Goal: Transaction & Acquisition: Purchase product/service

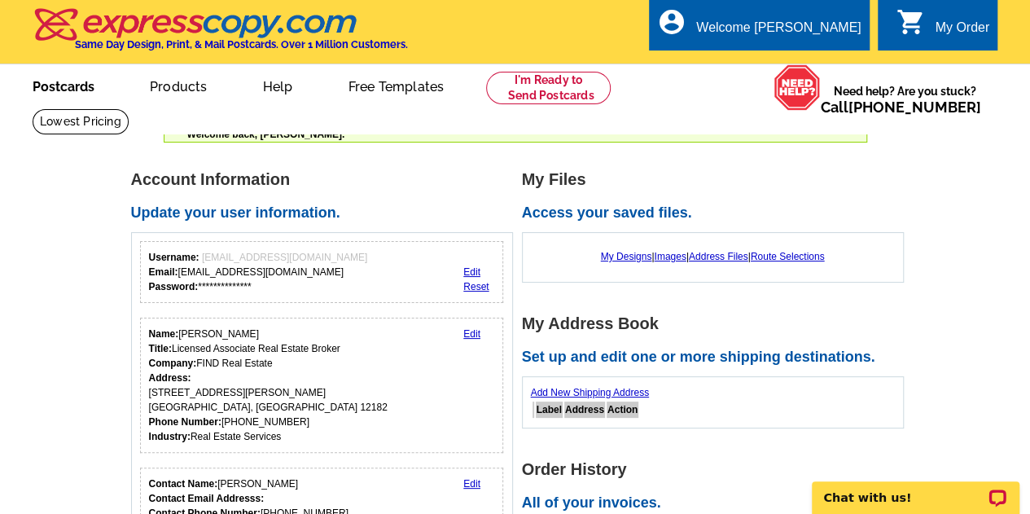
click at [50, 85] on link "Postcards" at bounding box center [64, 85] width 114 height 38
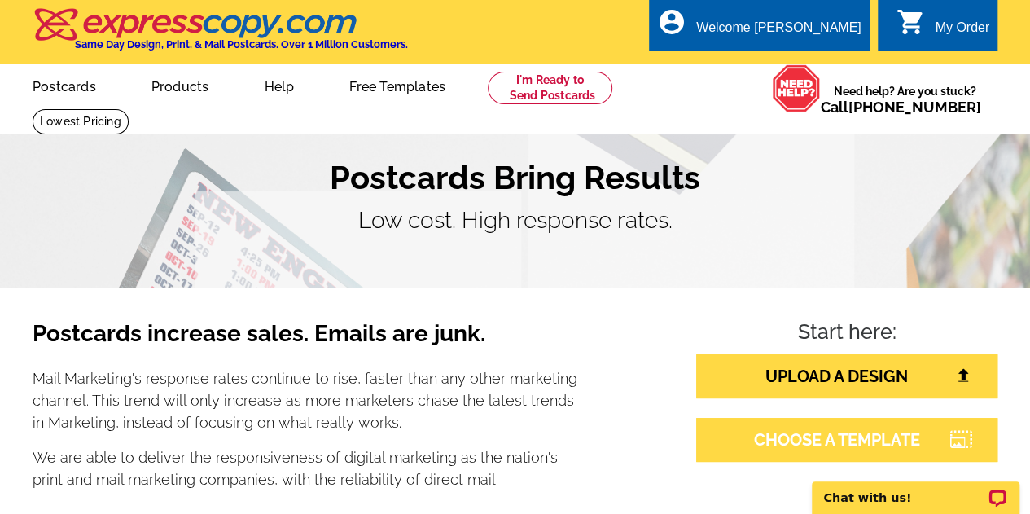
click at [775, 442] on link "CHOOSE A TEMPLATE" at bounding box center [846, 440] width 301 height 44
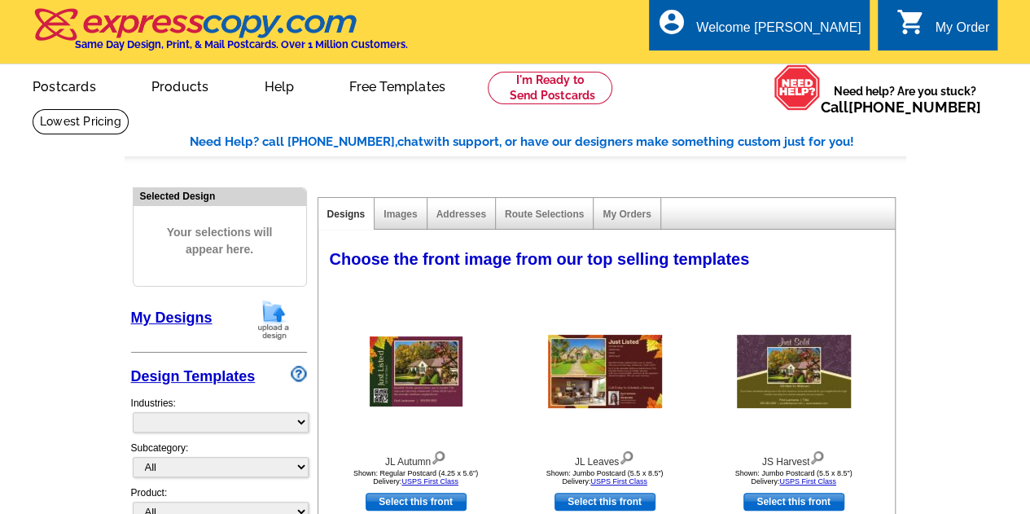
select select "785"
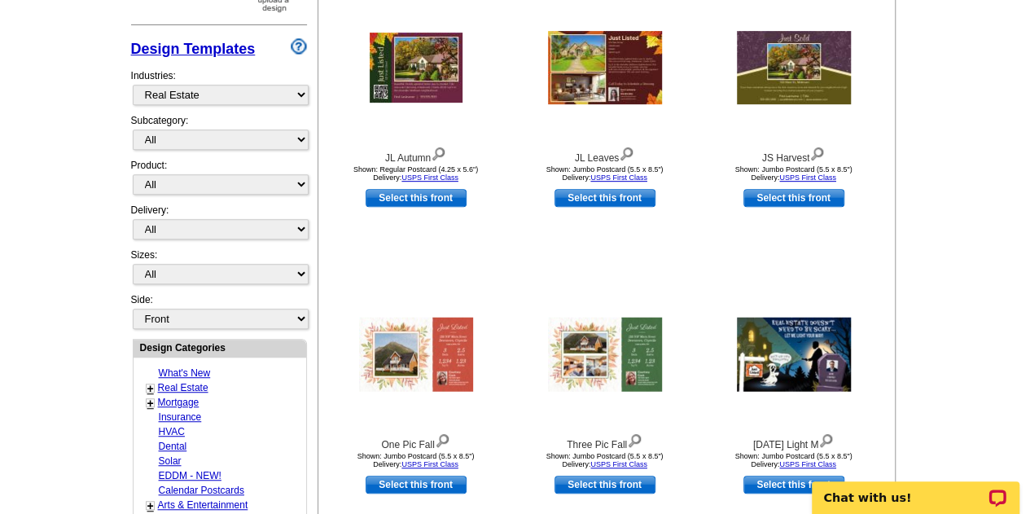
scroll to position [339, 0]
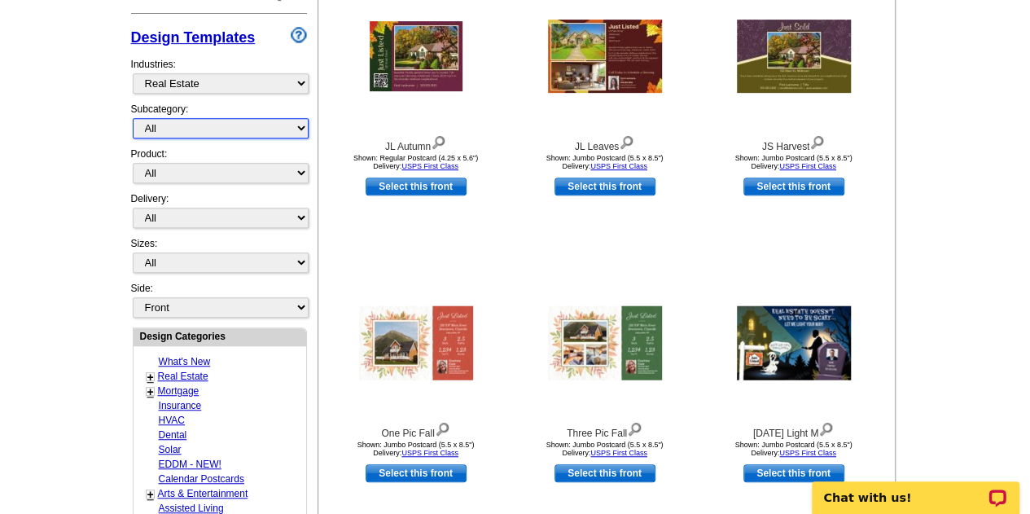
click at [299, 125] on select "All RE/MAX® Referrals [PERSON_NAME]® Berkshire Hathaway Home Services Century 2…" at bounding box center [221, 128] width 176 height 20
select select "788"
click at [133, 118] on select "All RE/MAX® Referrals Keller Williams® Berkshire Hathaway Home Services Century…" at bounding box center [221, 128] width 176 height 20
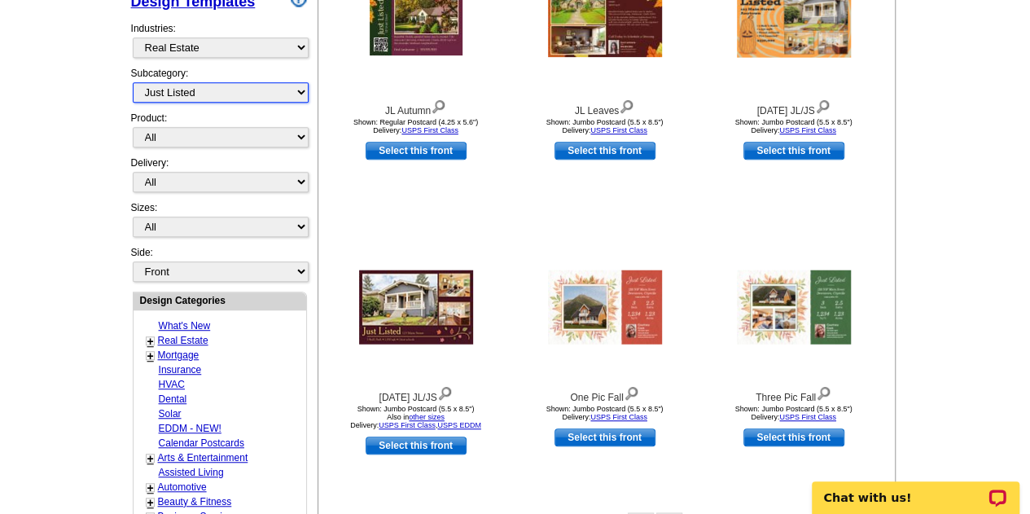
scroll to position [399, 0]
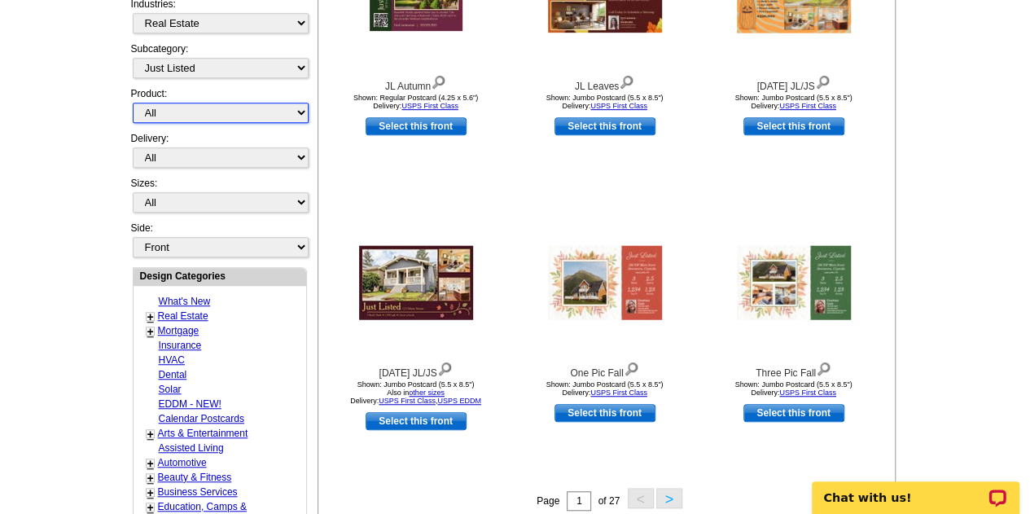
click at [299, 108] on select "All Postcards Letters and flyers Business Cards Door Hangers Greeting Cards" at bounding box center [221, 113] width 176 height 20
select select "1"
click at [133, 103] on select "All Postcards Letters and flyers Business Cards Door Hangers Greeting Cards" at bounding box center [221, 113] width 176 height 20
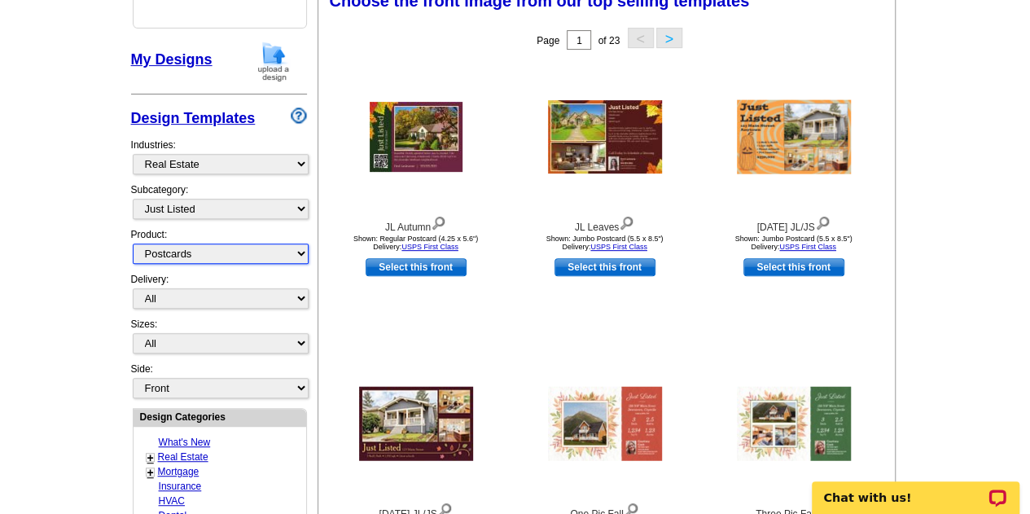
scroll to position [240, 0]
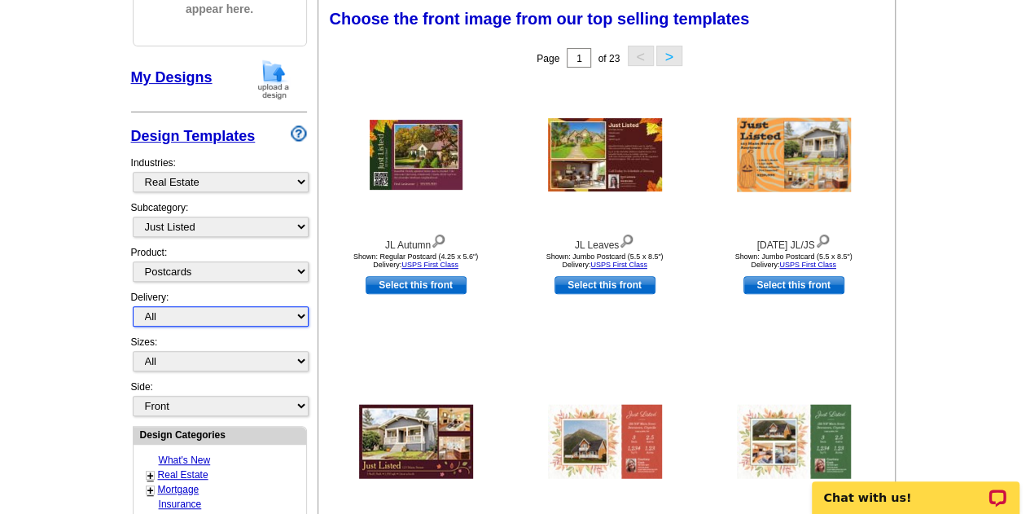
click at [300, 312] on select "All First Class Mail Shipped to Me EDDM Save 66% on Postage" at bounding box center [221, 316] width 176 height 20
select select "1"
click at [133, 306] on select "All First Class Mail Shipped to Me EDDM Save 66% on Postage" at bounding box center [221, 316] width 176 height 20
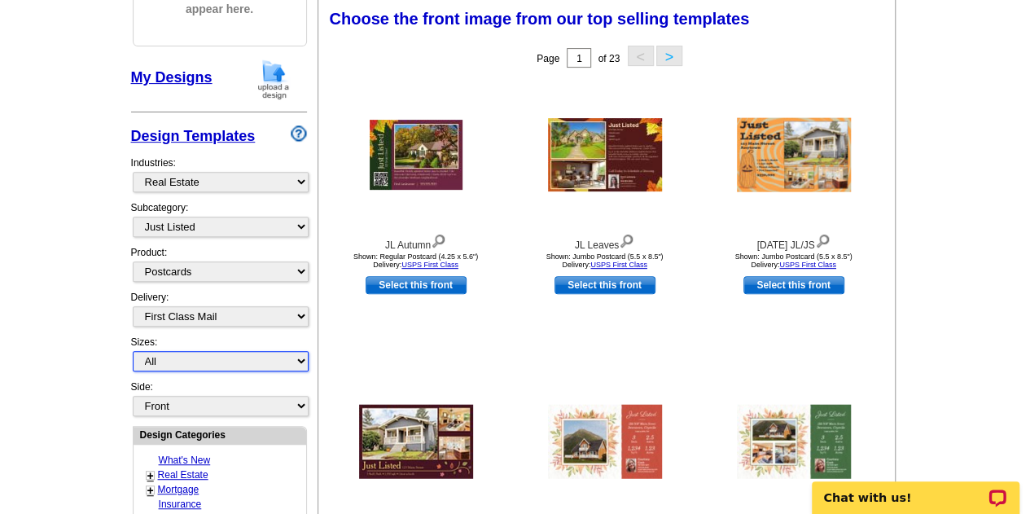
click at [304, 359] on select "All Jumbo Postcard (5.5" x 8.5") Regular Postcard (4.25" x 5.6") Panoramic Post…" at bounding box center [221, 361] width 176 height 20
select select "1"
click at [133, 351] on select "All Jumbo Postcard (5.5" x 8.5") Regular Postcard (4.25" x 5.6") Panoramic Post…" at bounding box center [221, 361] width 176 height 20
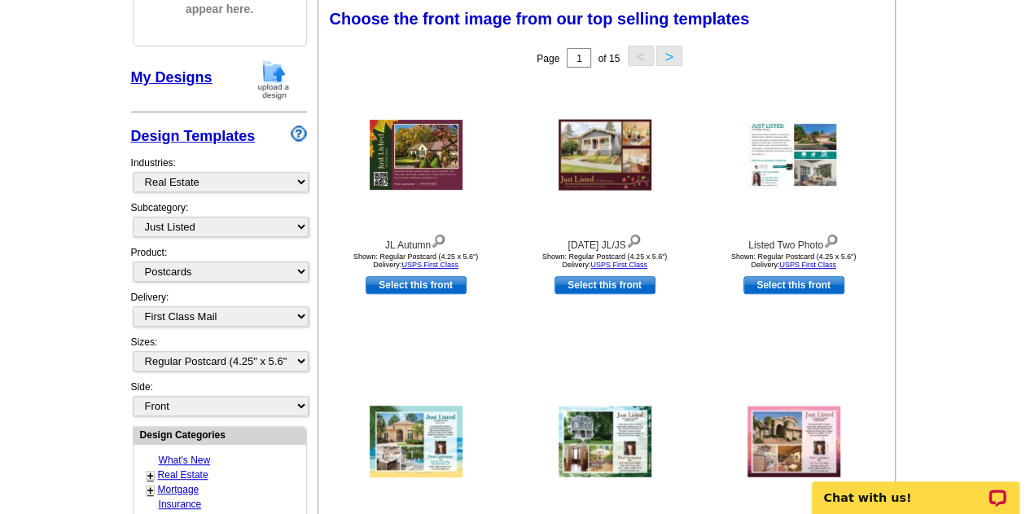
click at [200, 469] on link "Real Estate" at bounding box center [183, 474] width 50 height 11
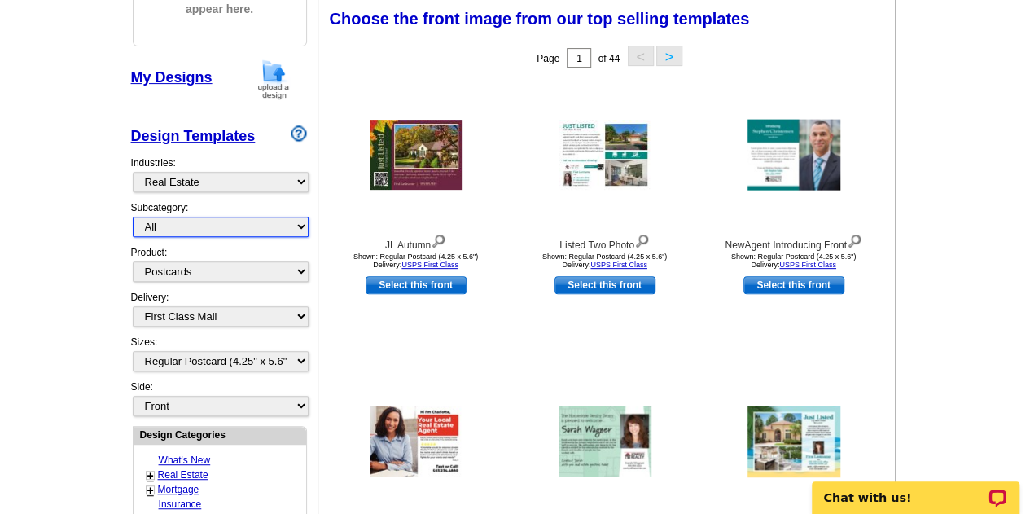
click at [296, 226] on select "All RE/MAX® Referrals Keller Williams® Berkshire Hathaway Home Services Century…" at bounding box center [221, 227] width 176 height 20
select select "788"
click at [133, 217] on select "All RE/MAX® Referrals Keller Williams® Berkshire Hathaway Home Services Century…" at bounding box center [221, 227] width 176 height 20
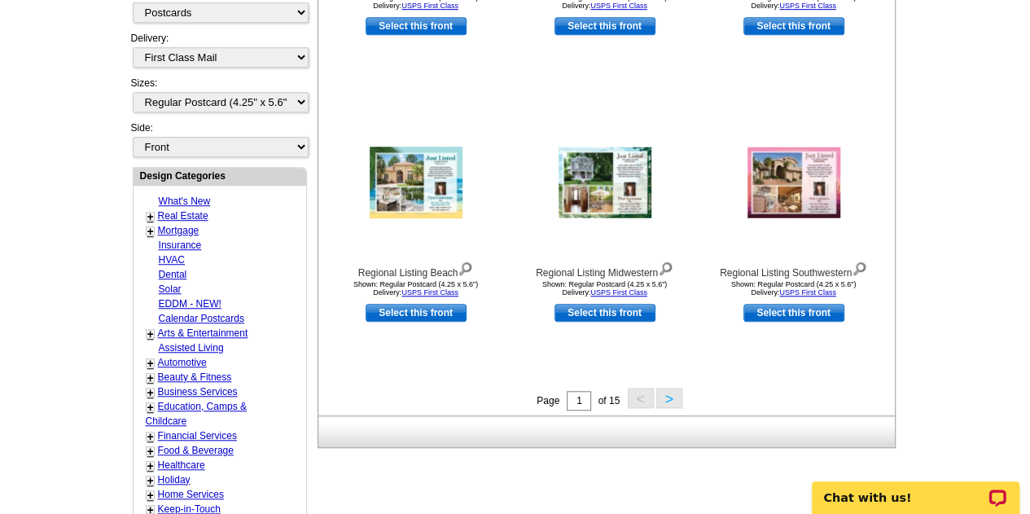
scroll to position [527, 0]
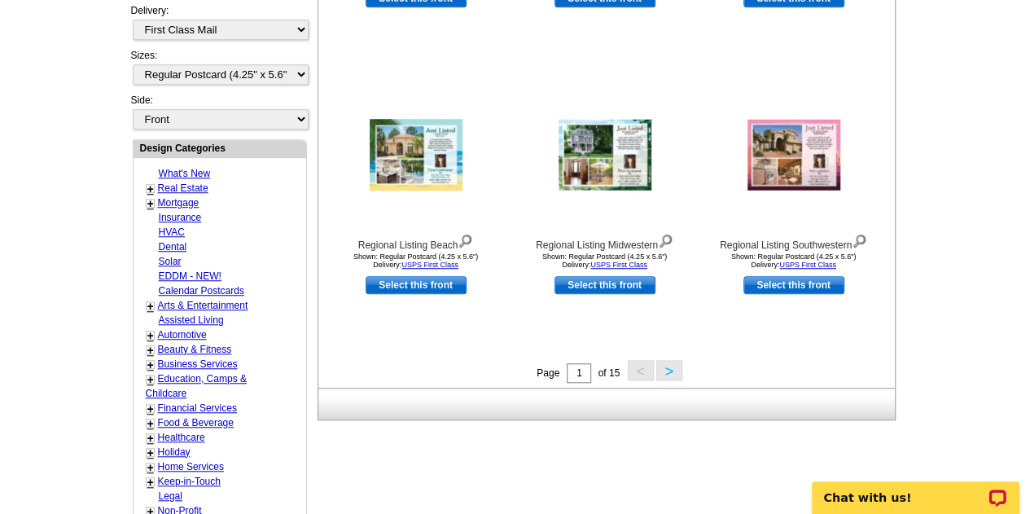
click at [672, 372] on button ">" at bounding box center [669, 370] width 26 height 20
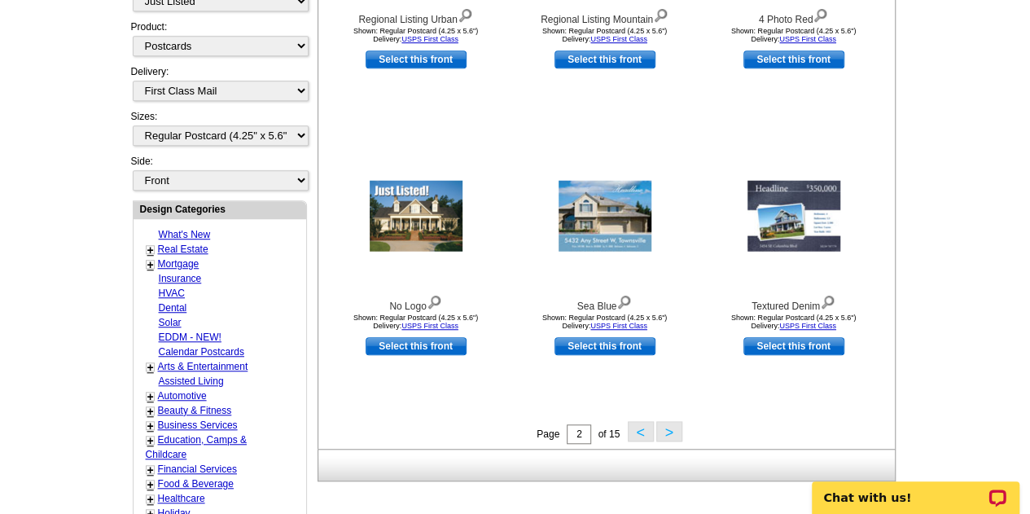
scroll to position [484, 0]
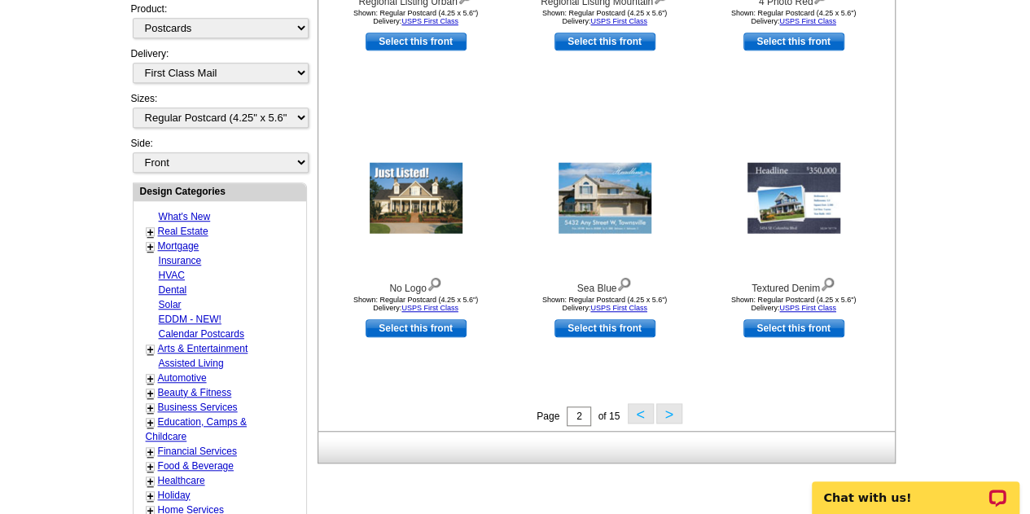
click at [668, 412] on button ">" at bounding box center [669, 413] width 26 height 20
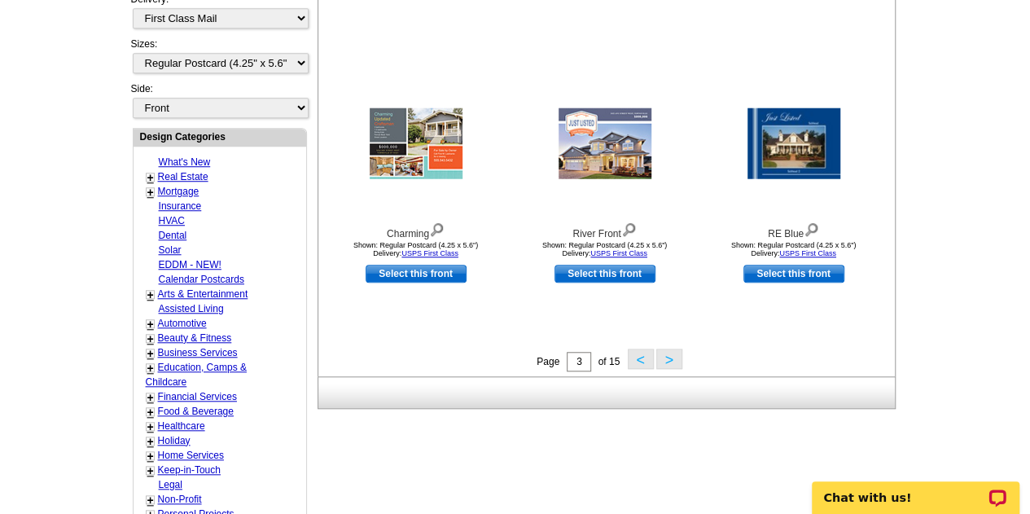
scroll to position [544, 0]
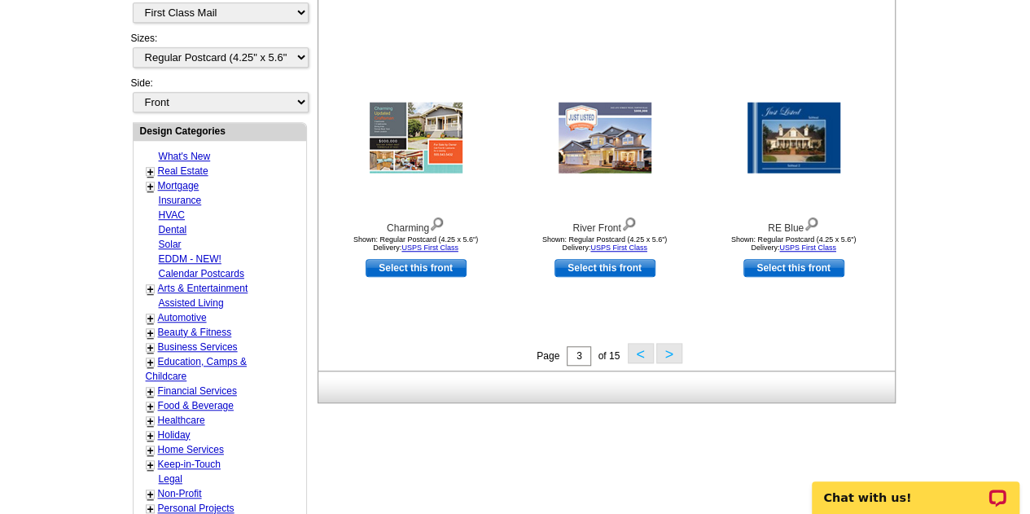
click at [669, 357] on button ">" at bounding box center [669, 353] width 26 height 20
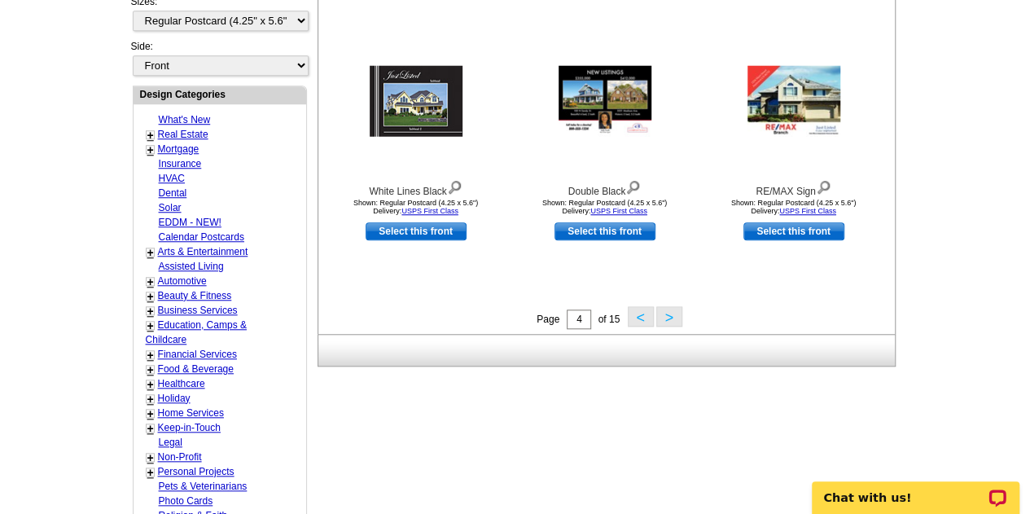
scroll to position [601, 0]
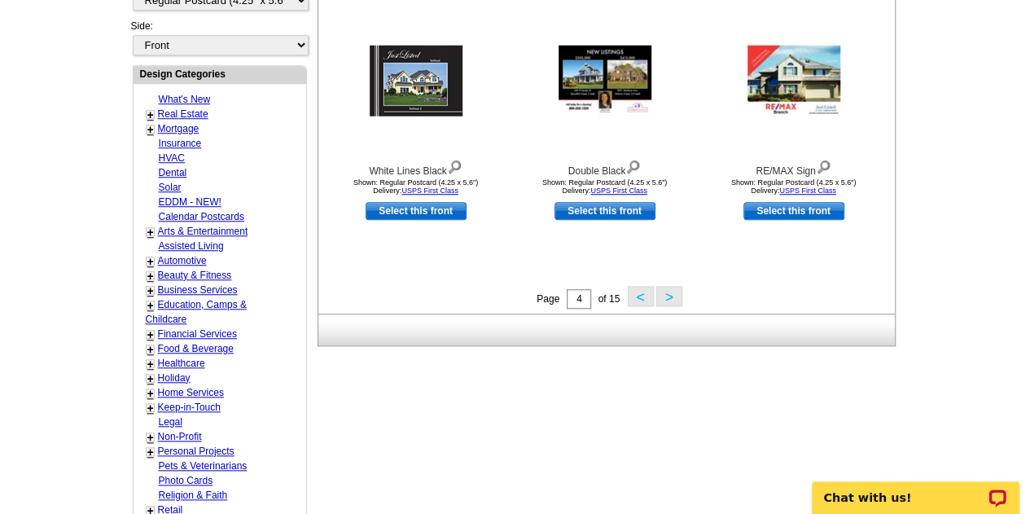
click at [668, 299] on button ">" at bounding box center [669, 296] width 26 height 20
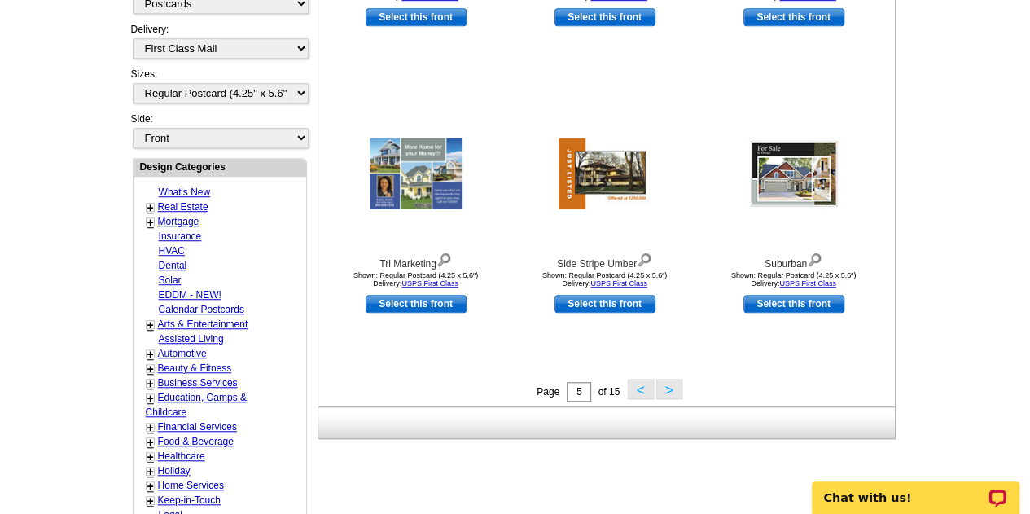
scroll to position [510, 0]
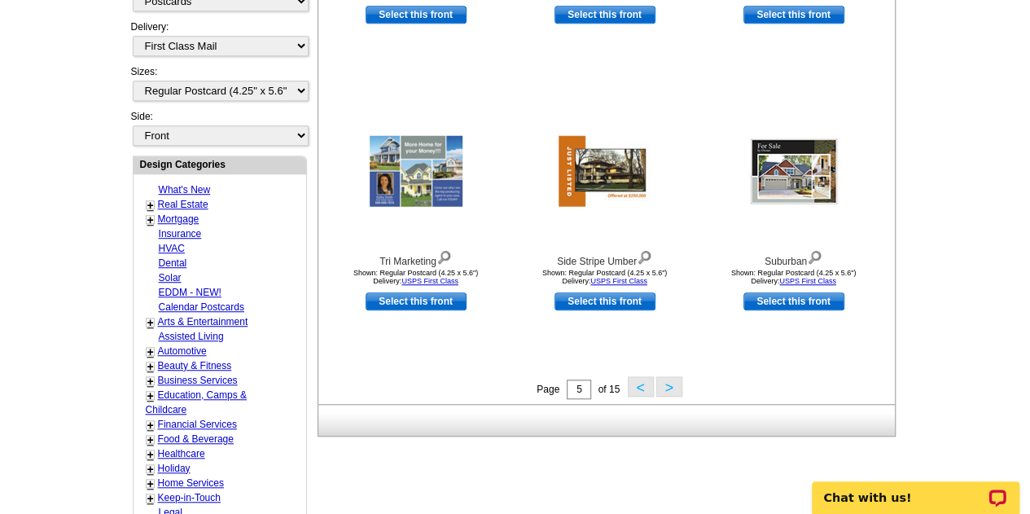
click at [667, 385] on button ">" at bounding box center [669, 386] width 26 height 20
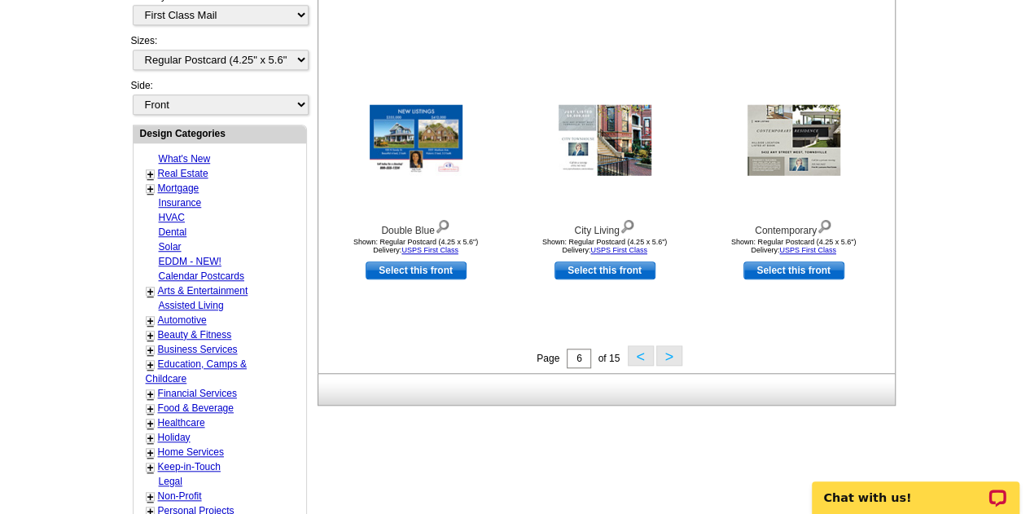
scroll to position [543, 0]
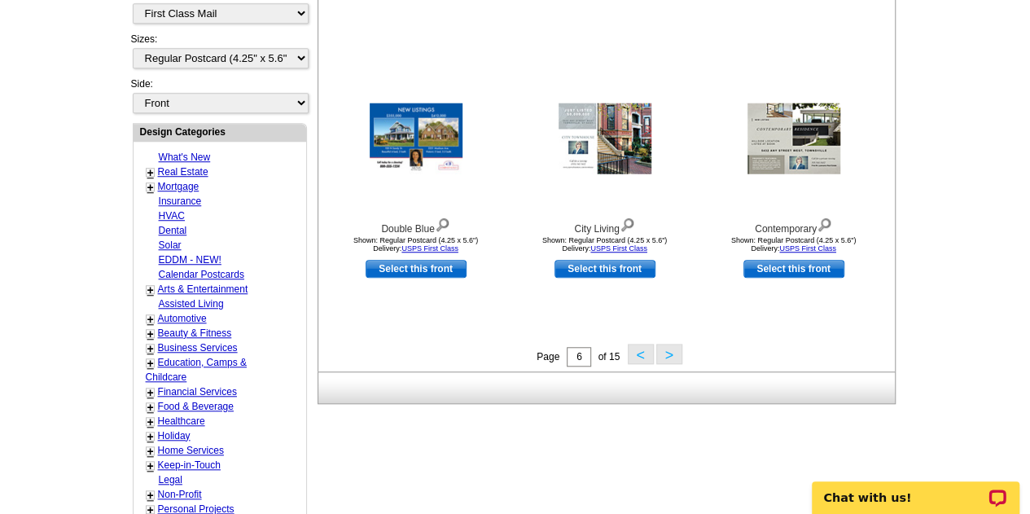
click at [672, 353] on button ">" at bounding box center [669, 354] width 26 height 20
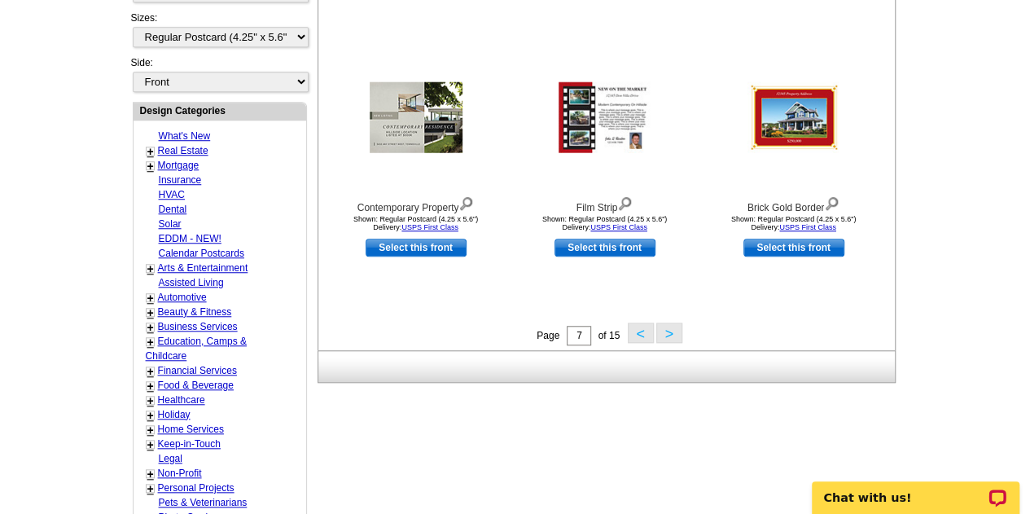
scroll to position [579, 0]
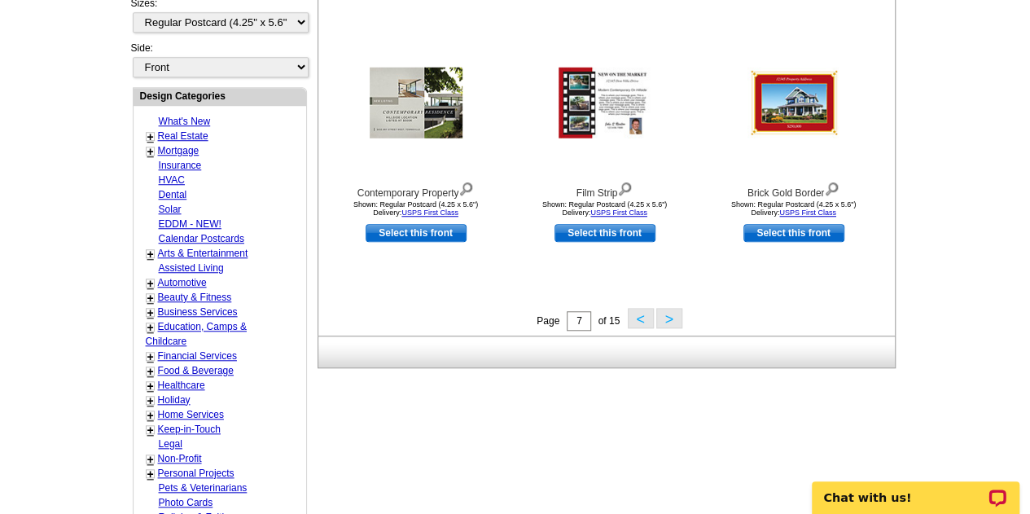
click at [663, 317] on button ">" at bounding box center [669, 318] width 26 height 20
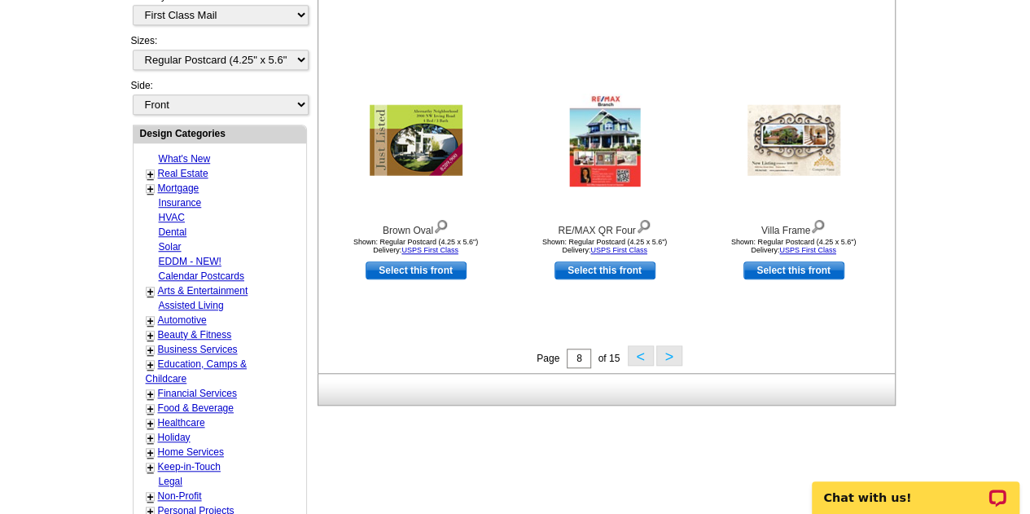
scroll to position [544, 0]
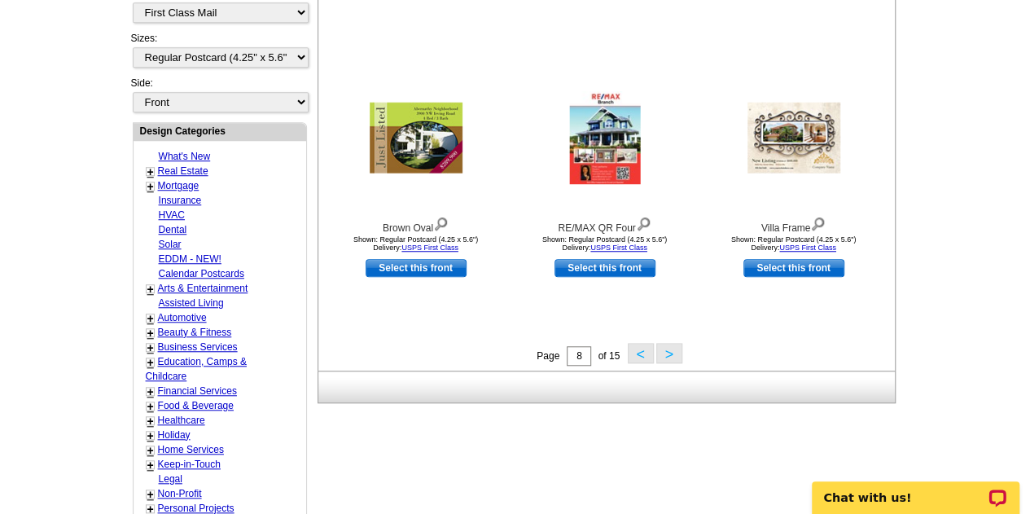
click at [671, 357] on button ">" at bounding box center [669, 353] width 26 height 20
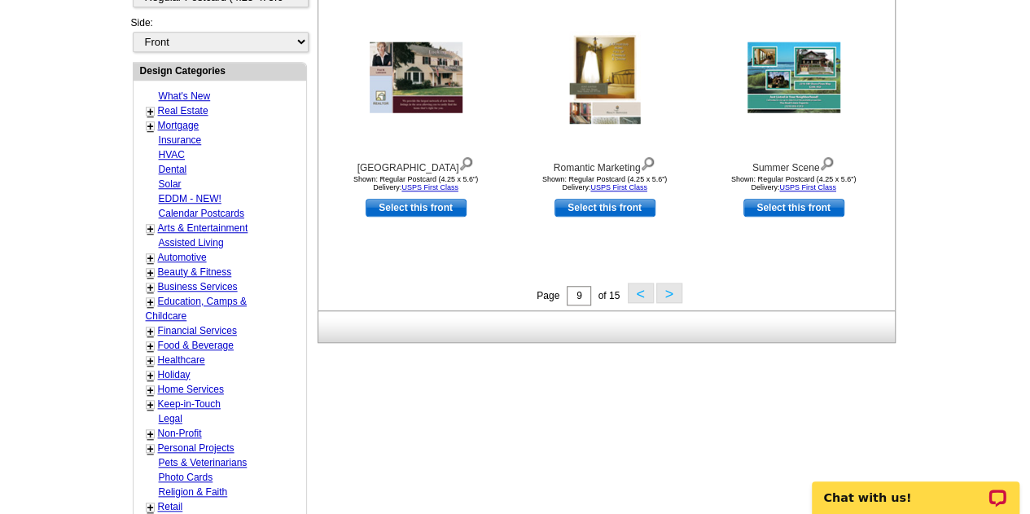
scroll to position [625, 0]
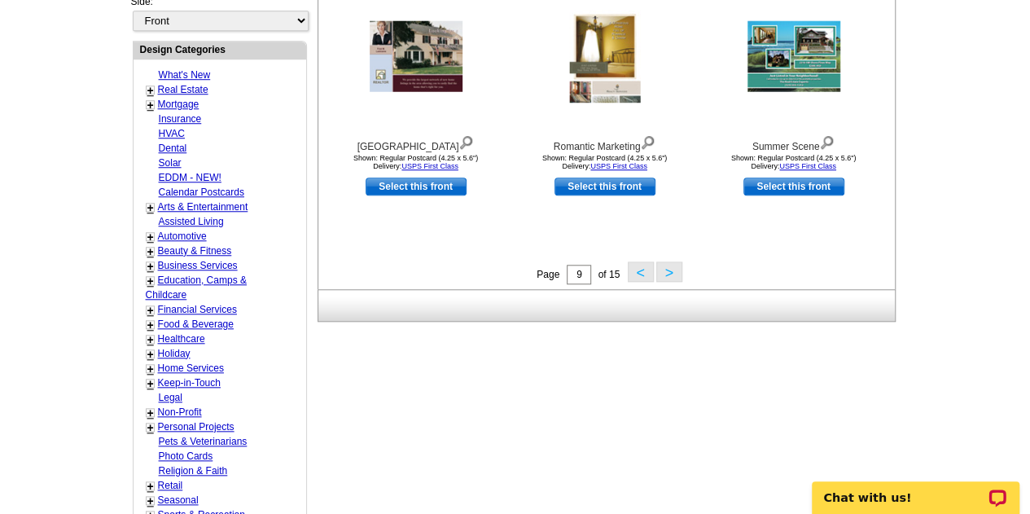
click at [668, 269] on button ">" at bounding box center [669, 271] width 26 height 20
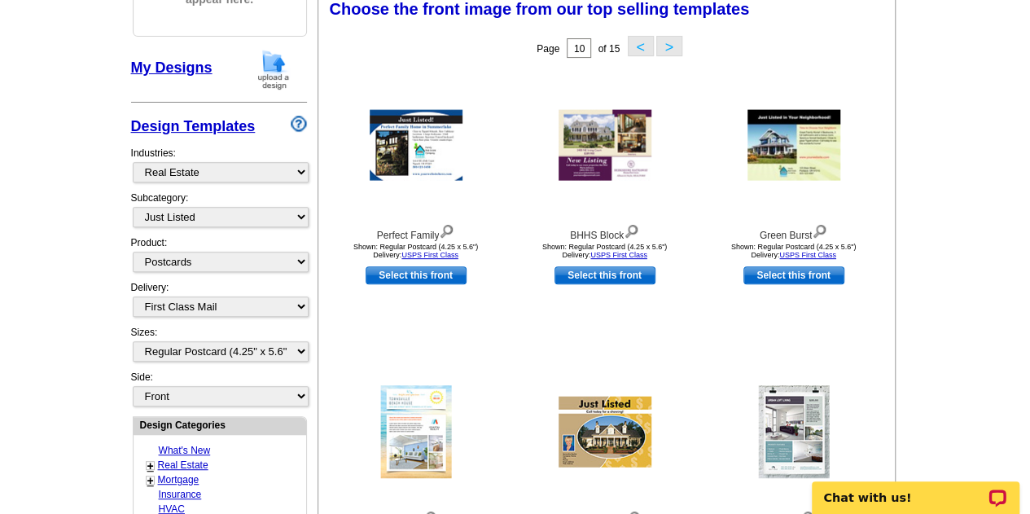
scroll to position [240, 0]
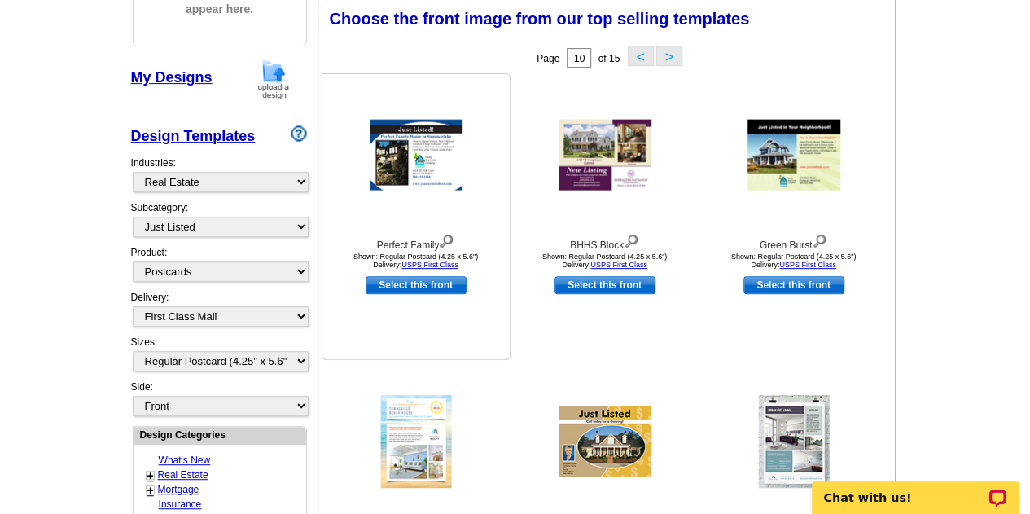
click at [392, 287] on link "Select this front" at bounding box center [416, 285] width 101 height 18
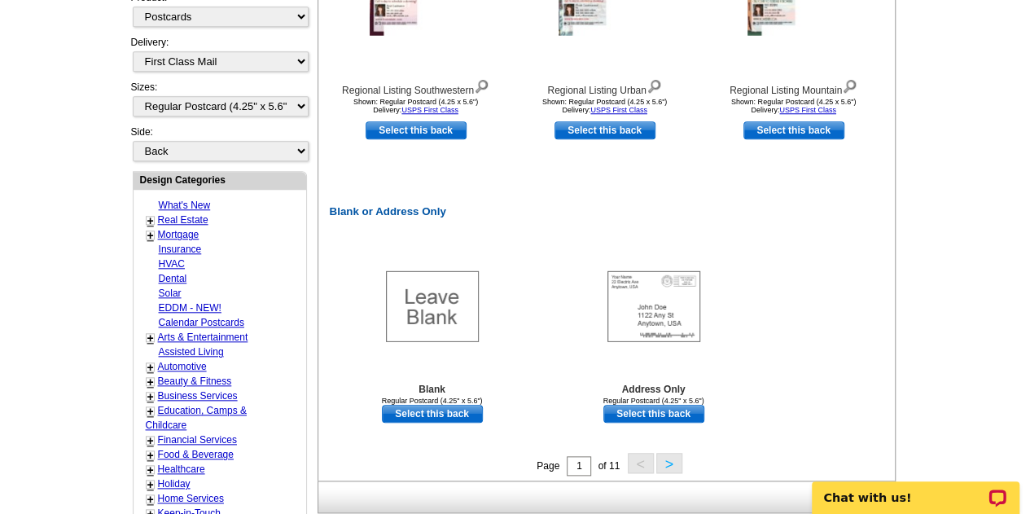
scroll to position [685, 0]
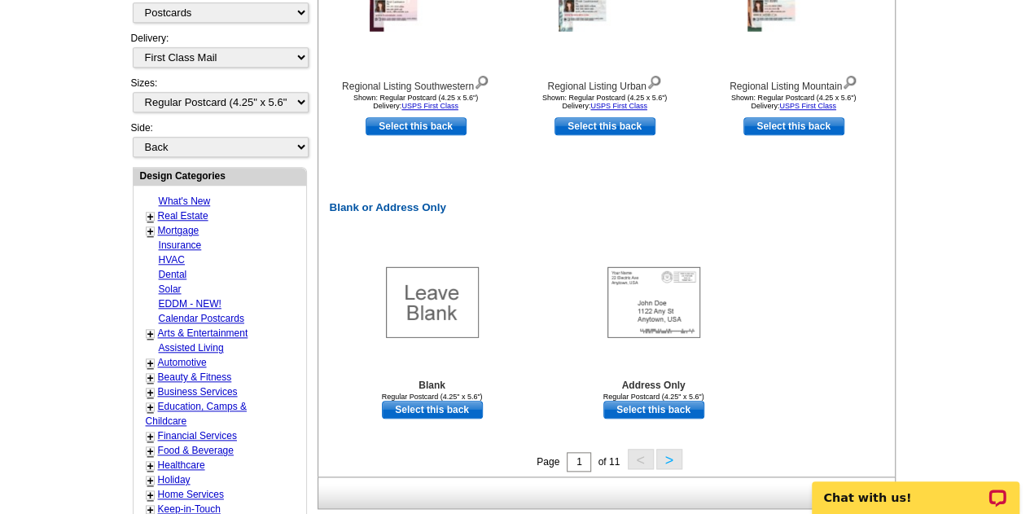
click at [666, 457] on button ">" at bounding box center [669, 459] width 26 height 20
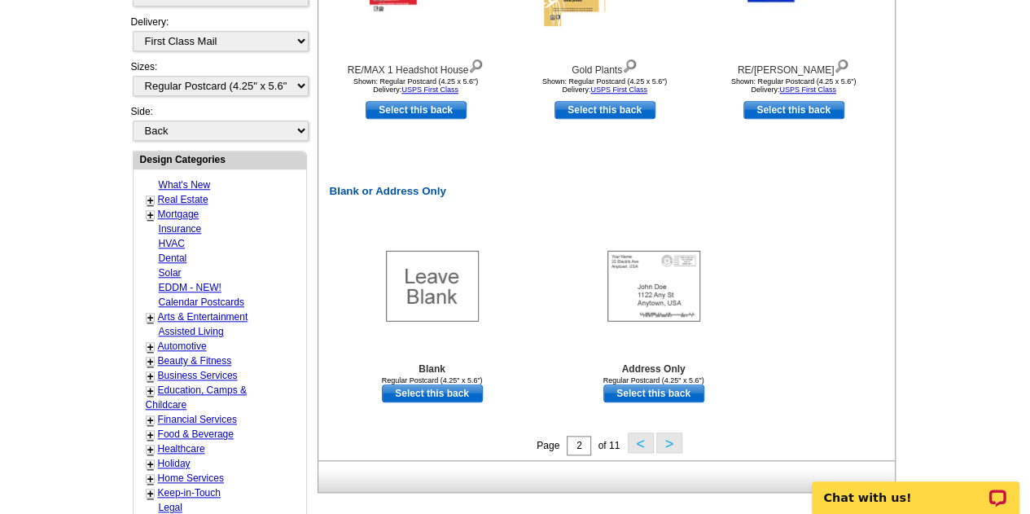
scroll to position [707, 0]
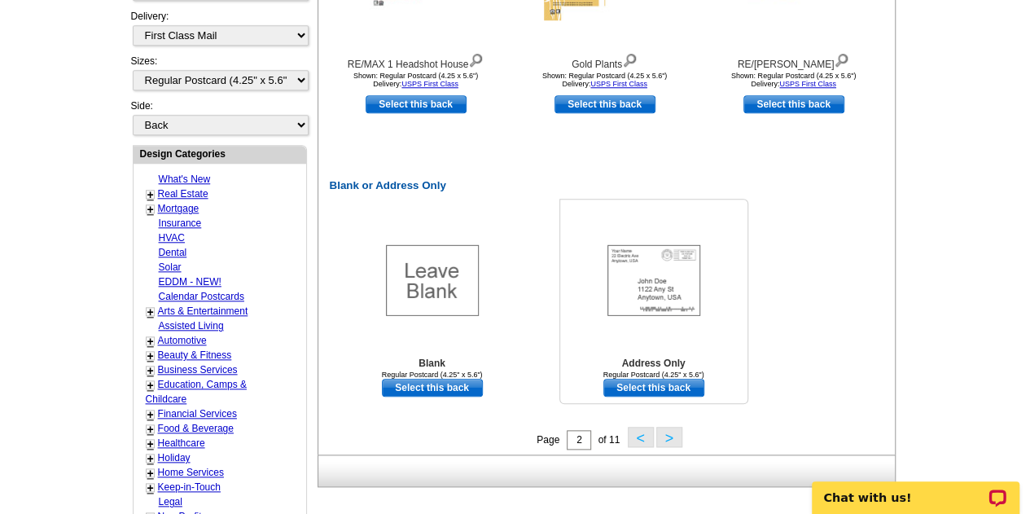
click at [640, 388] on link "Select this back" at bounding box center [653, 388] width 101 height 18
select select "front"
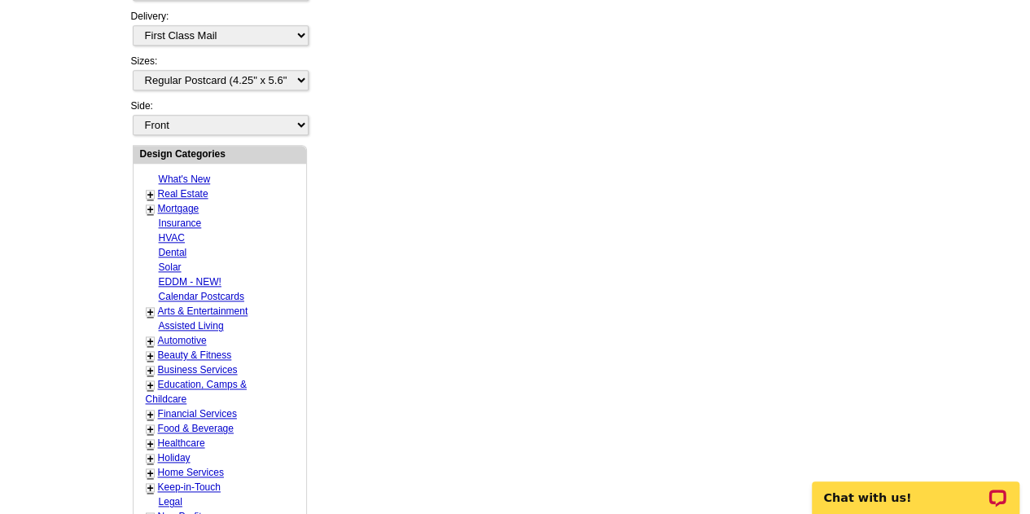
scroll to position [0, 0]
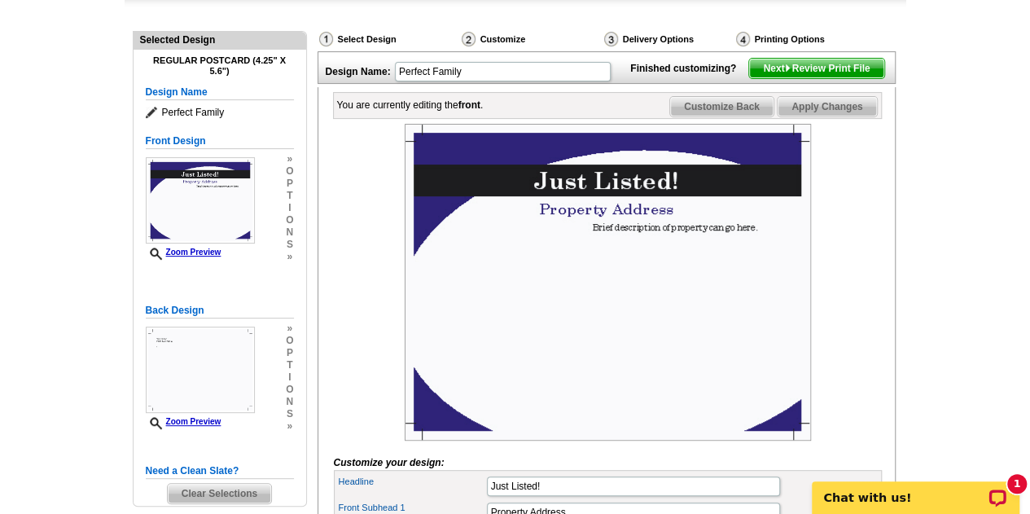
scroll to position [158, 0]
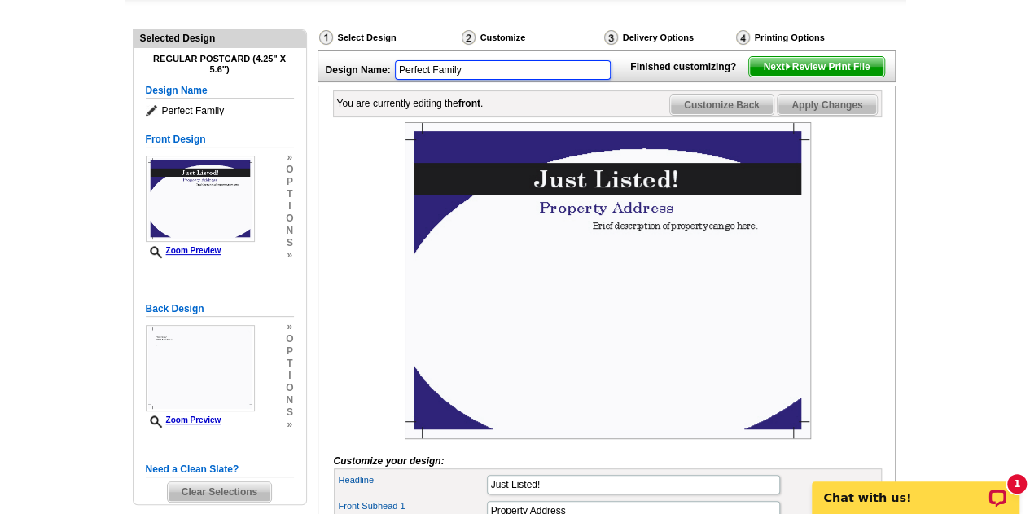
click at [563, 68] on input "Perfect Family" at bounding box center [503, 70] width 216 height 20
type input "P"
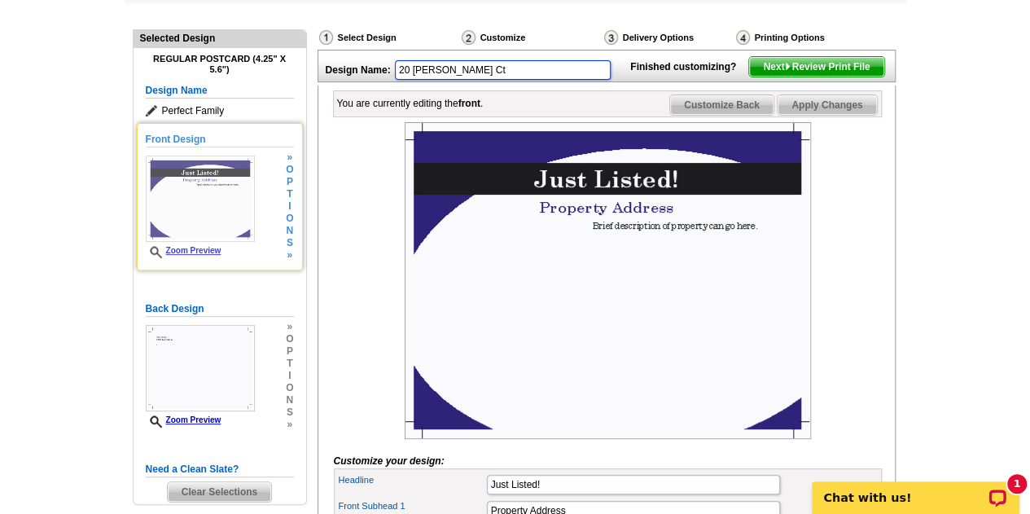
type input "20 Chester Ct"
click at [204, 203] on img at bounding box center [200, 198] width 109 height 86
click at [288, 219] on span "o" at bounding box center [289, 218] width 7 height 12
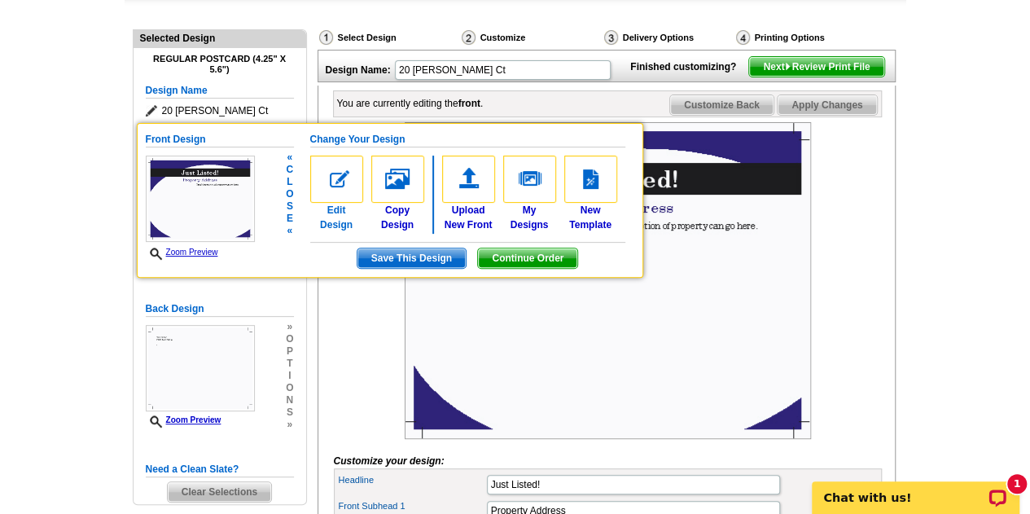
click at [336, 184] on img at bounding box center [336, 178] width 53 height 47
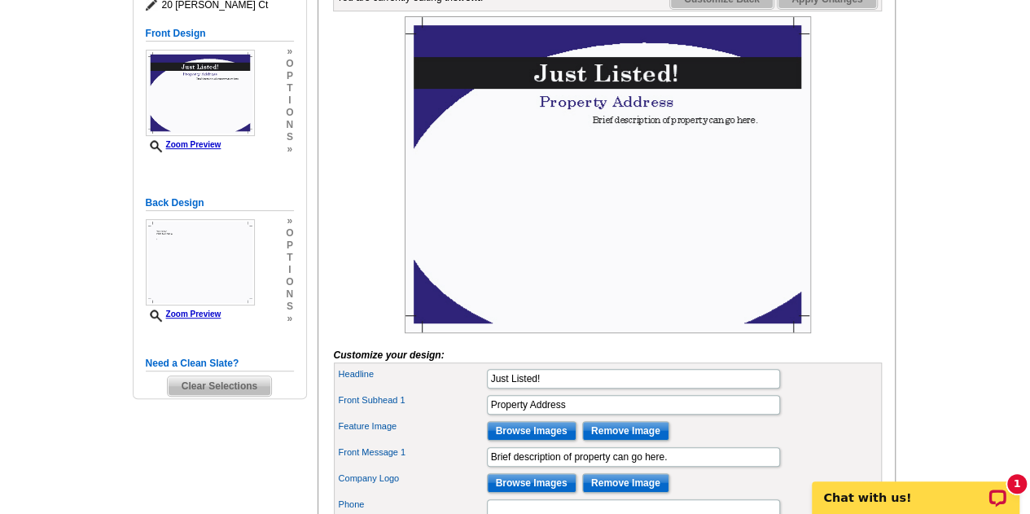
scroll to position [272, 0]
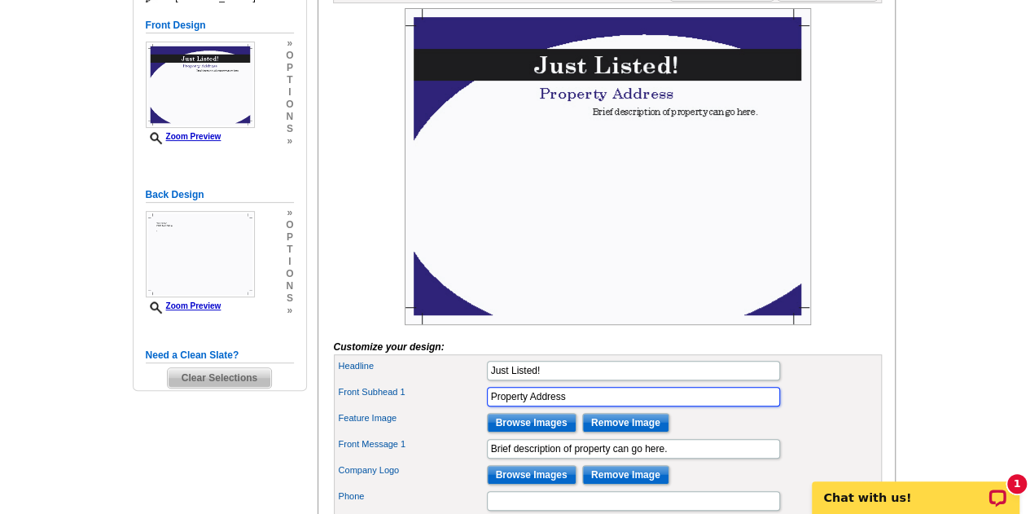
click at [611, 406] on input "Property Address" at bounding box center [633, 397] width 293 height 20
type input "P"
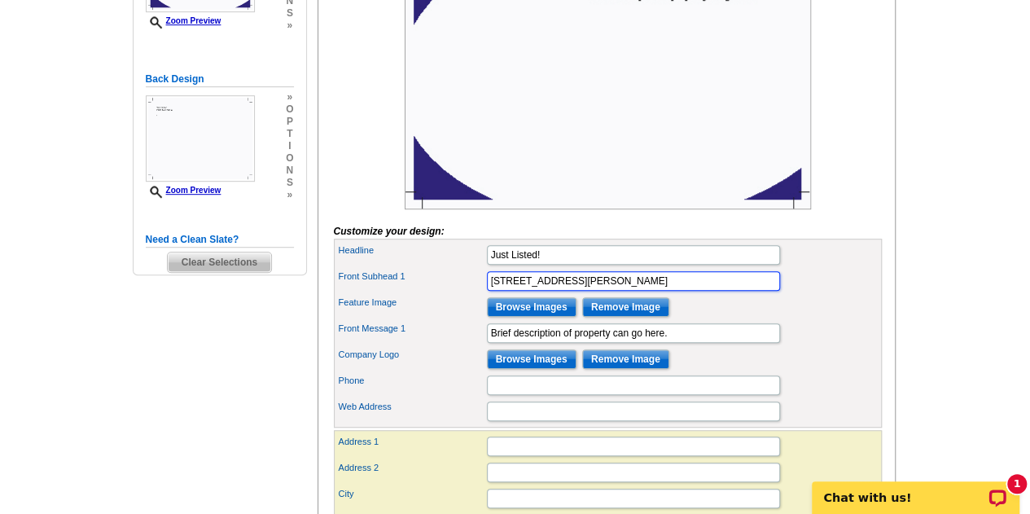
scroll to position [396, 0]
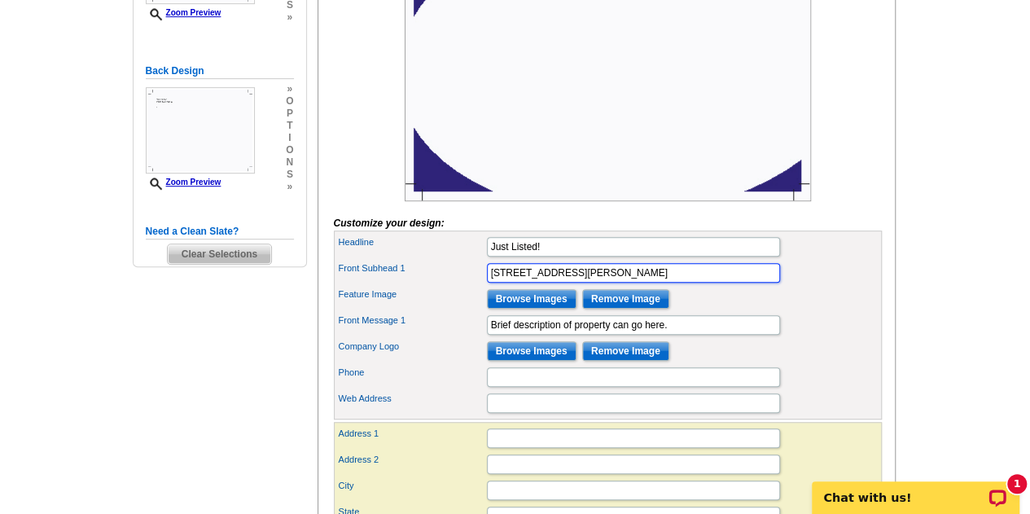
type input "[STREET_ADDRESS][PERSON_NAME]"
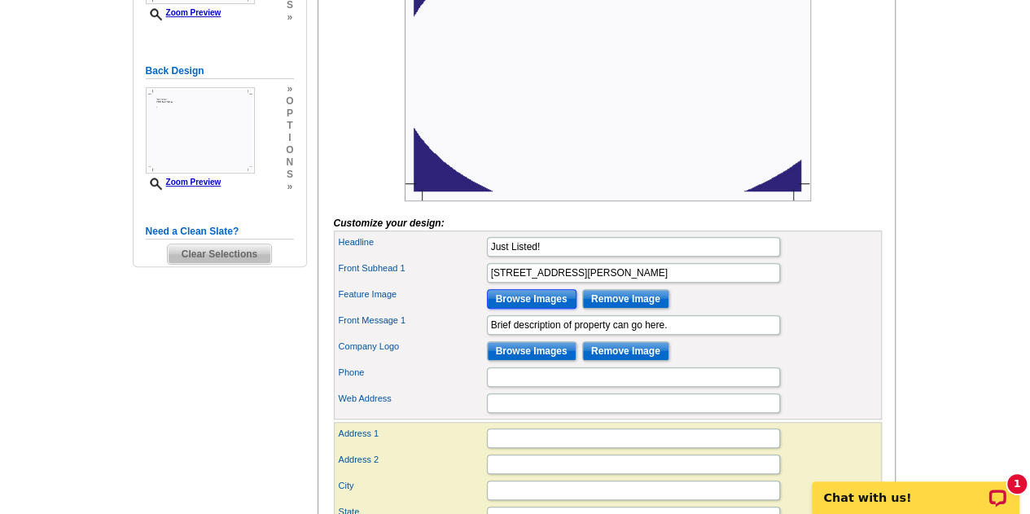
click at [530, 309] on input "Browse Images" at bounding box center [532, 299] width 90 height 20
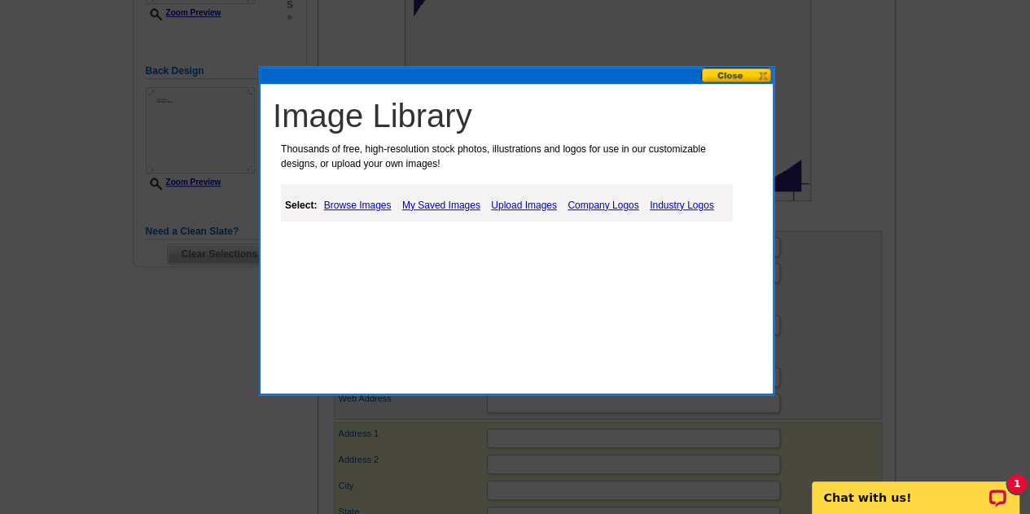
click at [513, 204] on link "Upload Images" at bounding box center [524, 205] width 74 height 20
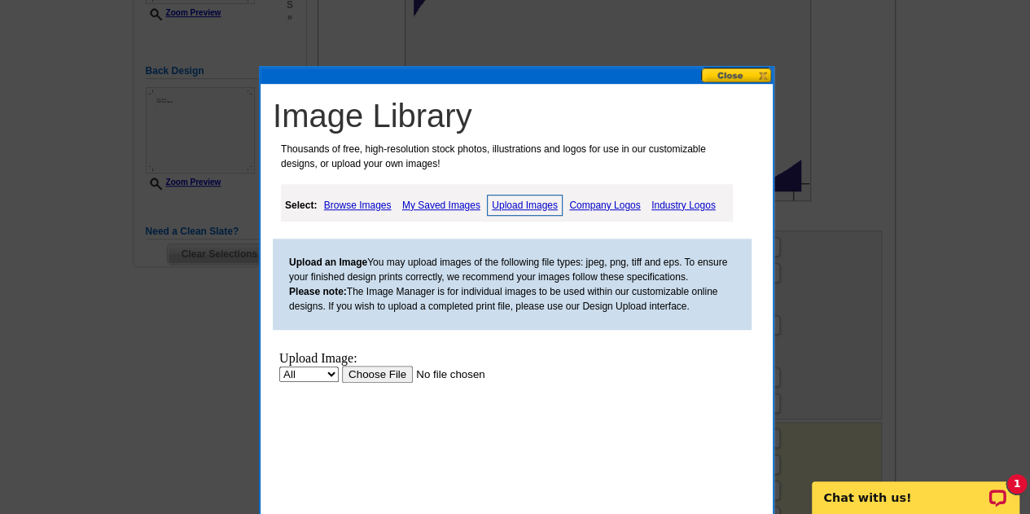
click at [395, 374] on input "file" at bounding box center [445, 373] width 206 height 17
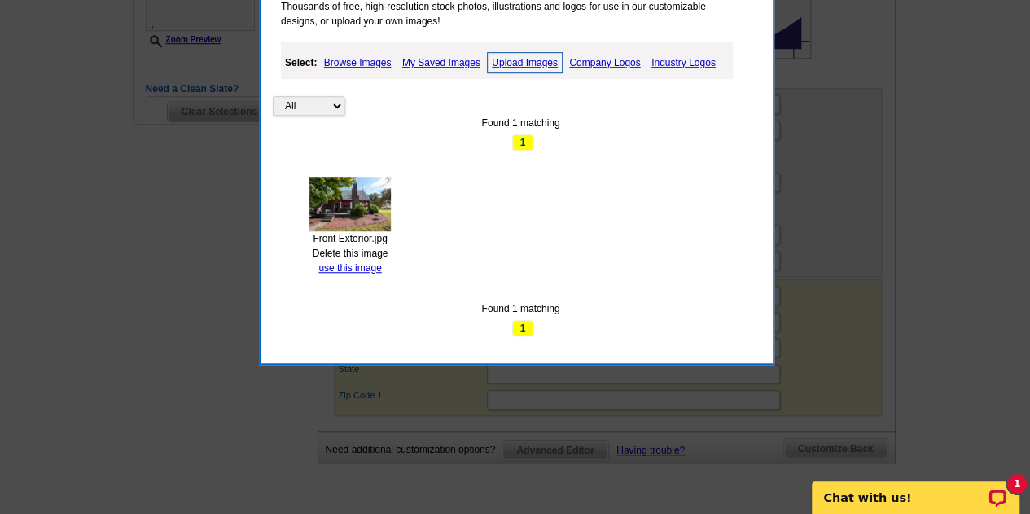
scroll to position [468, 0]
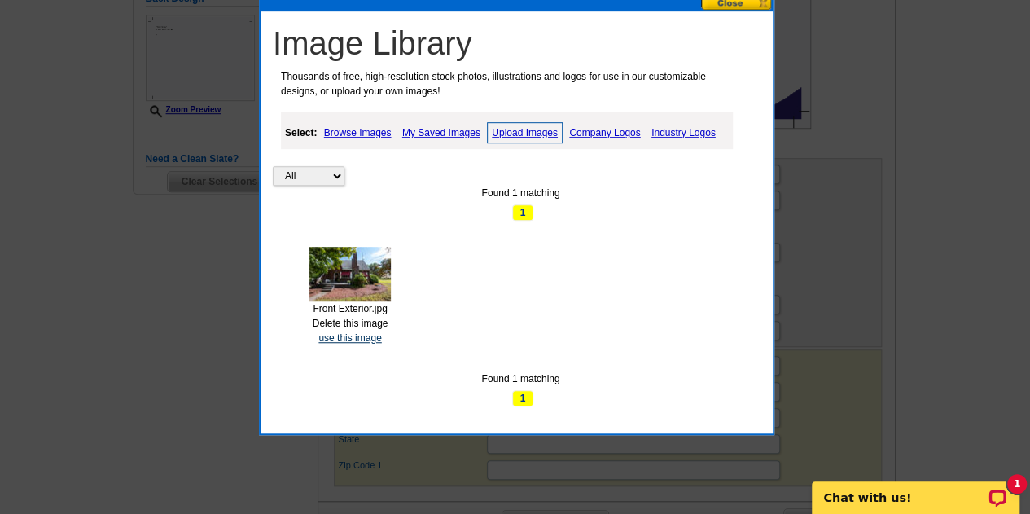
click at [329, 333] on link "use this image" at bounding box center [349, 337] width 63 height 11
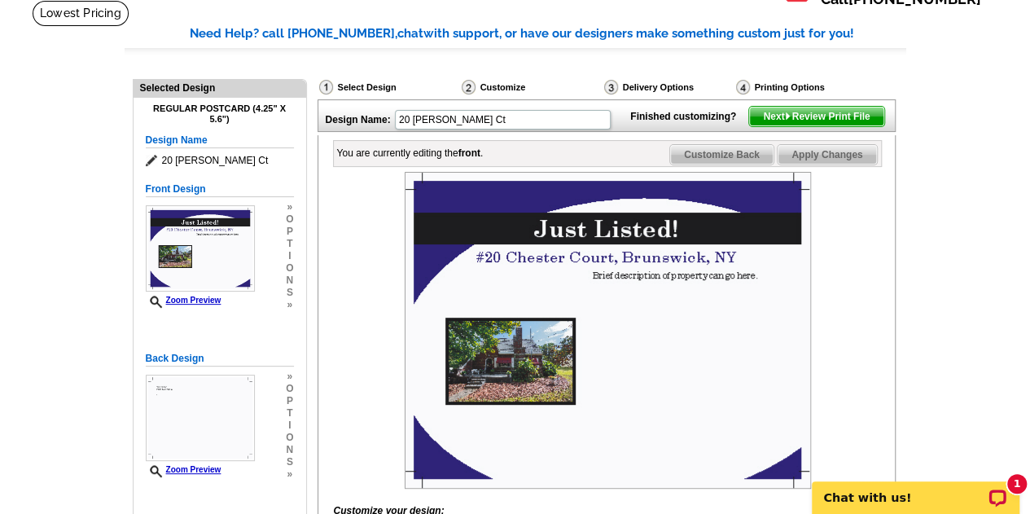
scroll to position [163, 0]
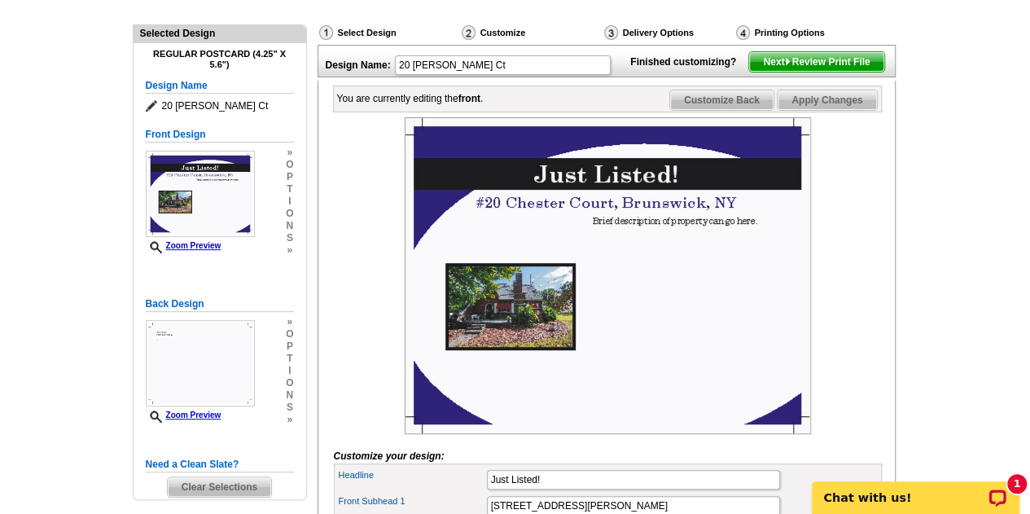
click at [544, 313] on img at bounding box center [608, 275] width 406 height 317
click at [827, 110] on span "Apply Changes" at bounding box center [826, 100] width 99 height 20
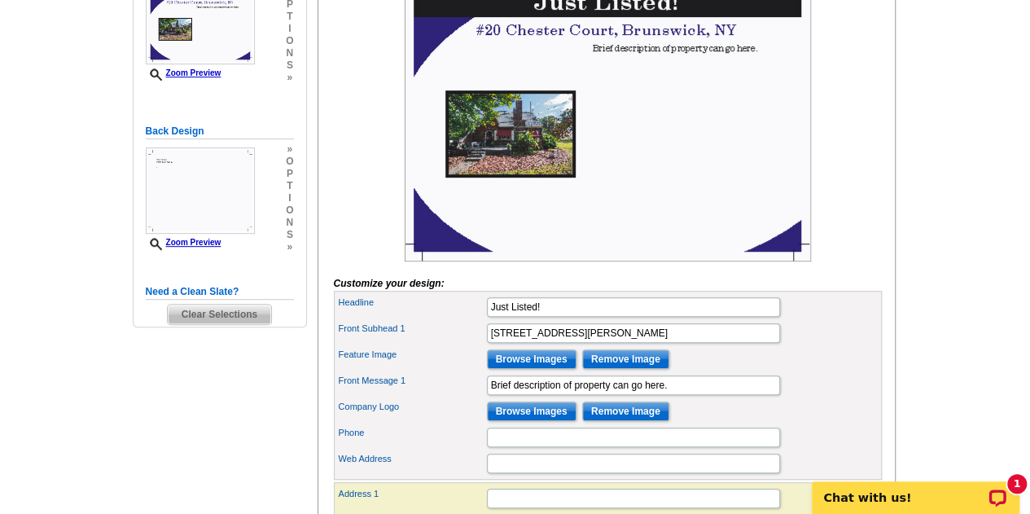
scroll to position [355, 0]
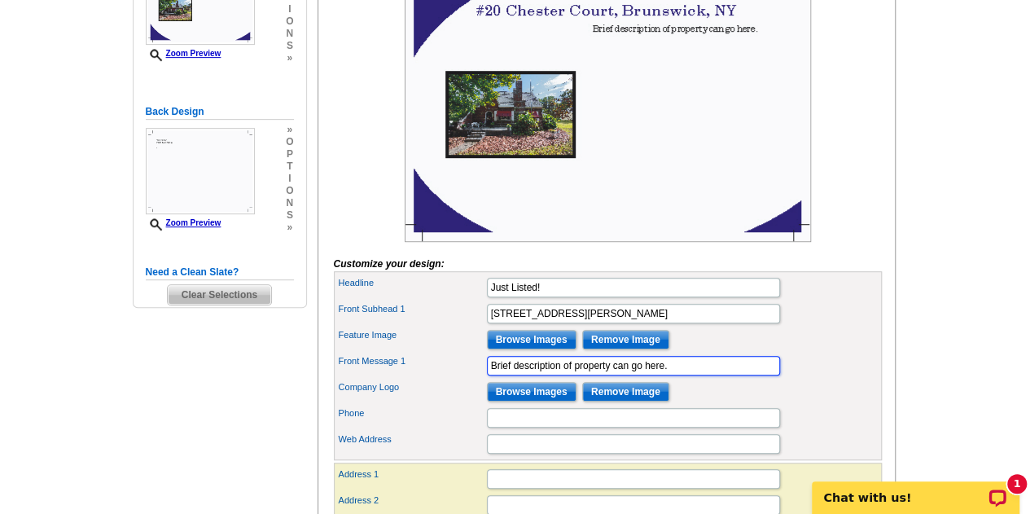
click at [487, 375] on input "Brief description of property can go here." at bounding box center [633, 366] width 293 height 20
type input "."
type input "$"
type input "B"
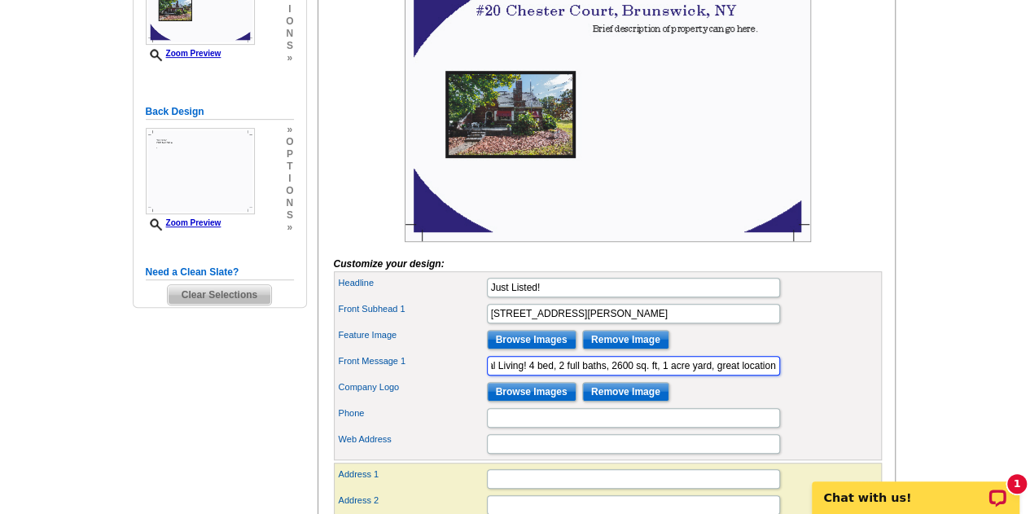
scroll to position [0, 306]
type input "The perfect Blend! Classic Cape Cod meets modern Multi-Generational Living! 4 b…"
click at [506, 401] on input "Browse Images" at bounding box center [532, 392] width 90 height 20
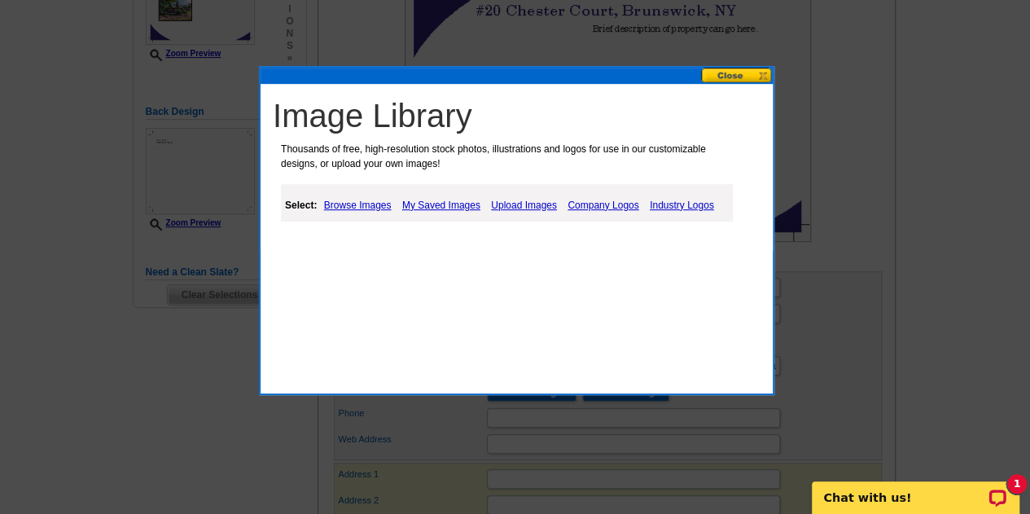
click at [514, 204] on link "Upload Images" at bounding box center [524, 205] width 74 height 20
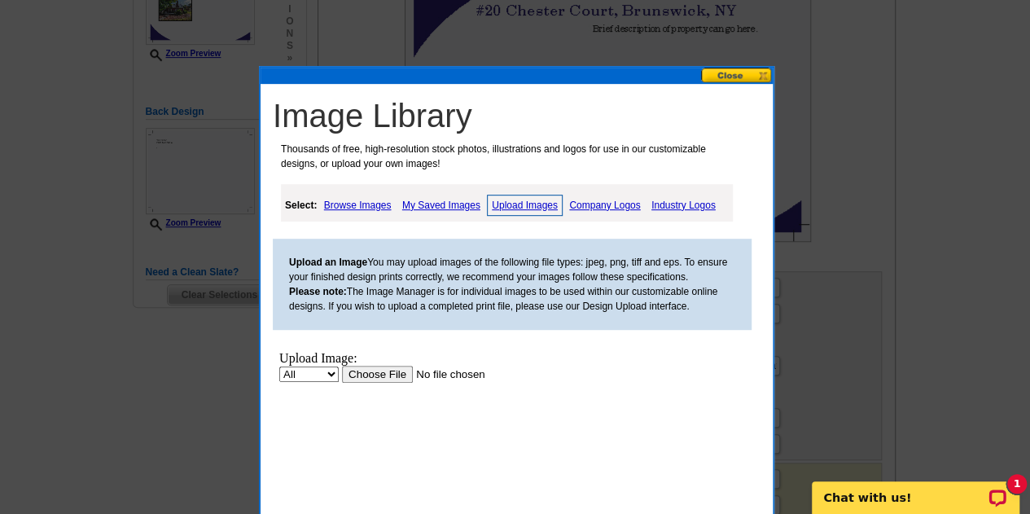
click at [381, 375] on input "file" at bounding box center [445, 373] width 206 height 17
click at [373, 375] on input "file" at bounding box center [445, 373] width 206 height 17
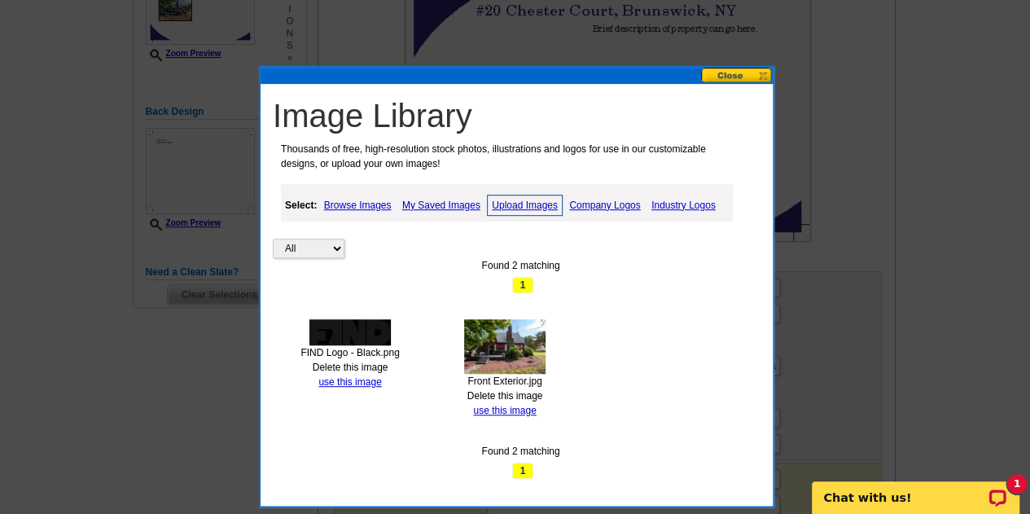
click at [510, 203] on link "Upload Images" at bounding box center [525, 205] width 76 height 21
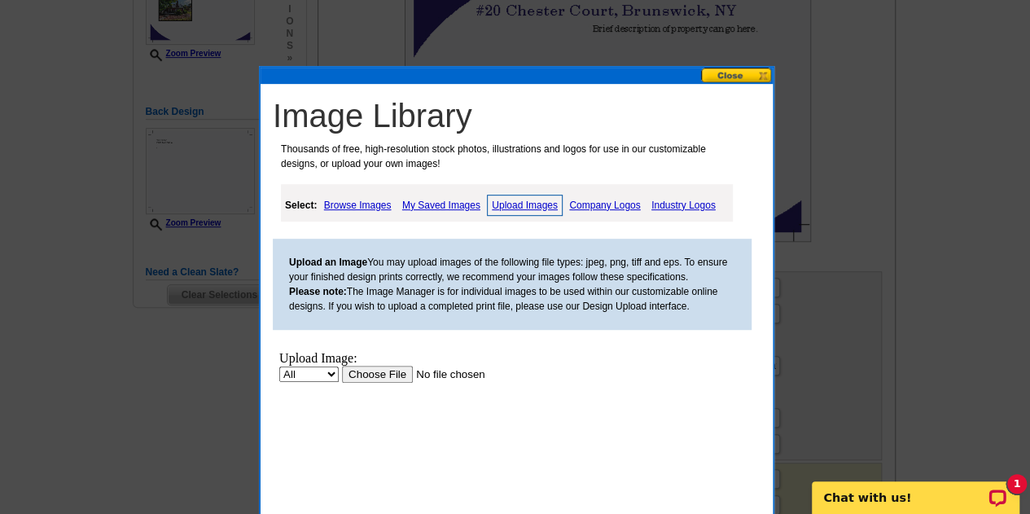
click at [378, 371] on input "file" at bounding box center [445, 373] width 206 height 17
click at [731, 77] on button at bounding box center [737, 75] width 72 height 15
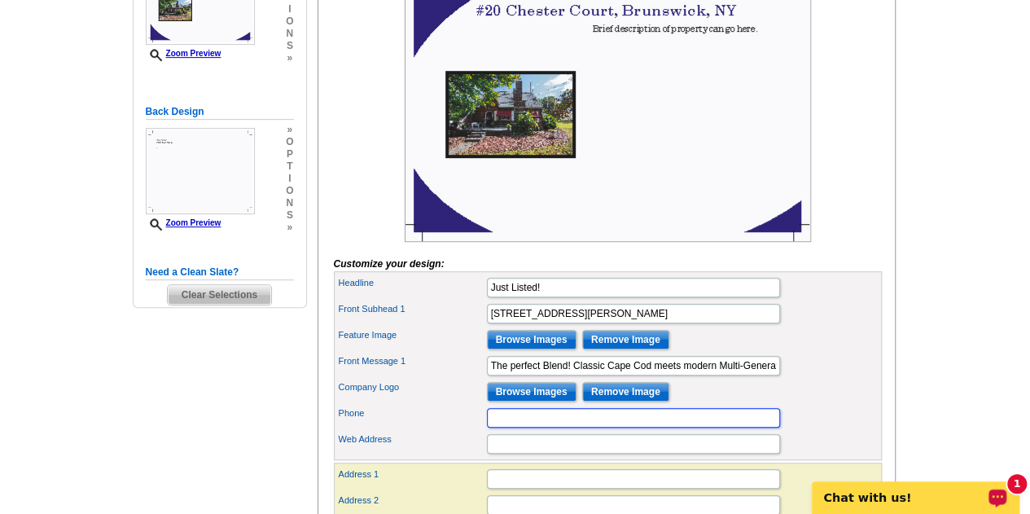
click at [575, 427] on input "Phone" at bounding box center [633, 418] width 293 height 20
type input "[PHONE_NUMBER]"
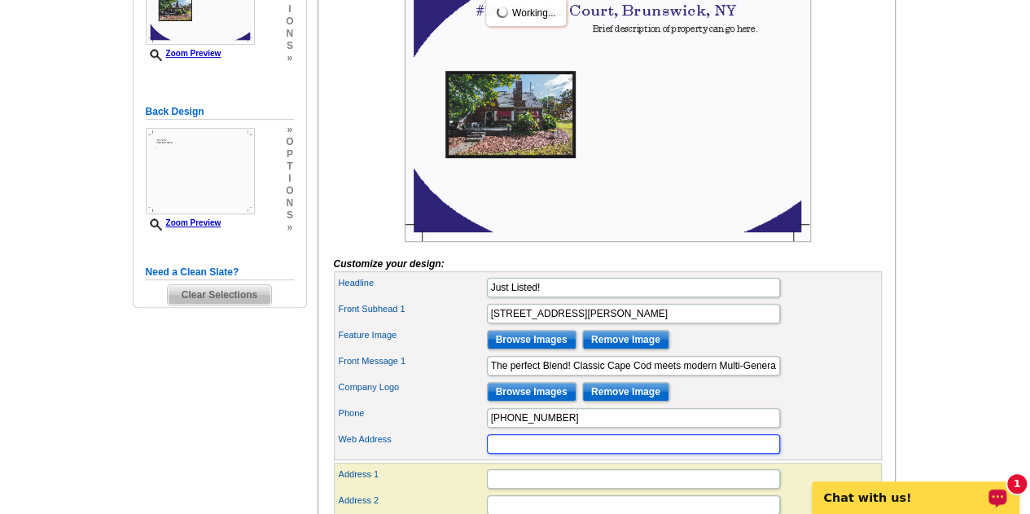
click at [505, 453] on input "Web Address" at bounding box center [633, 444] width 293 height 20
type input "f"
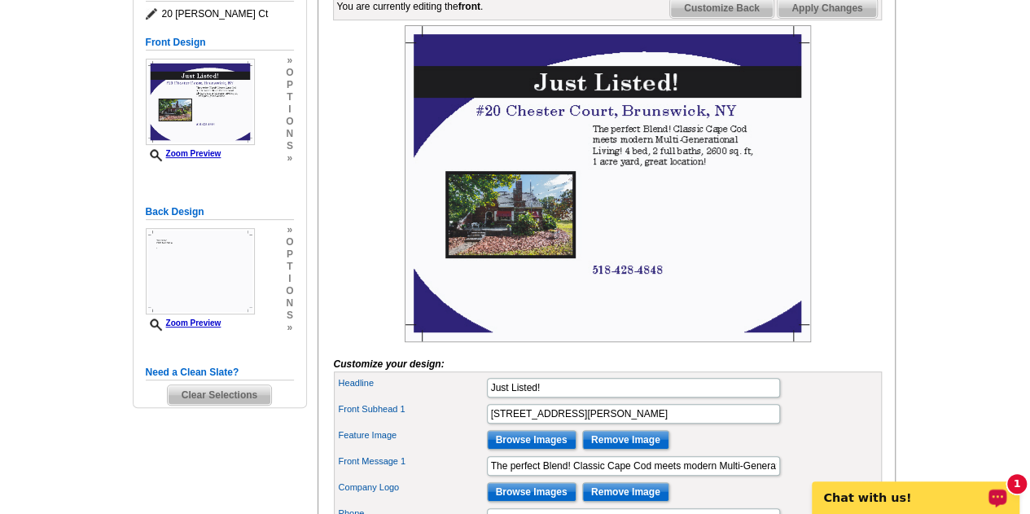
scroll to position [253, 0]
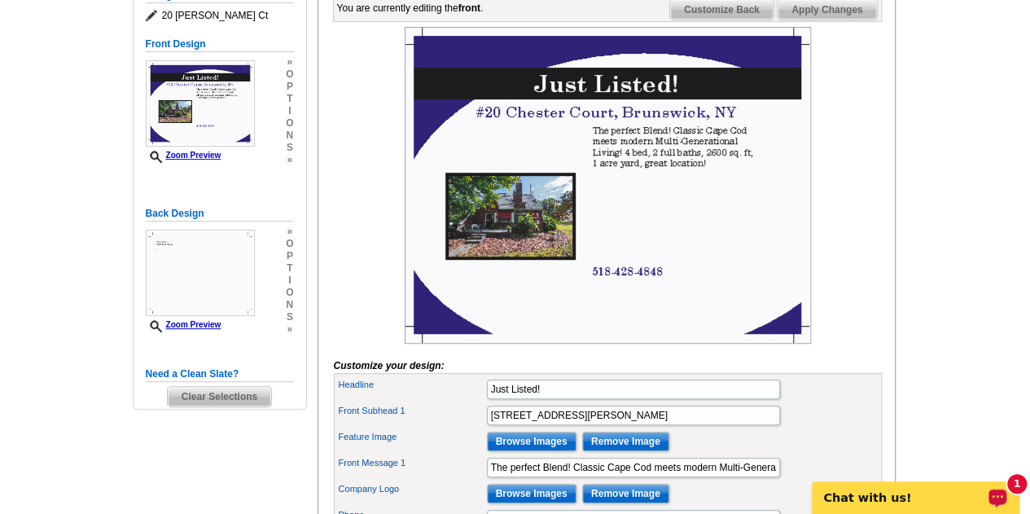
type input "[DOMAIN_NAME]"
click at [542, 238] on img at bounding box center [608, 185] width 406 height 317
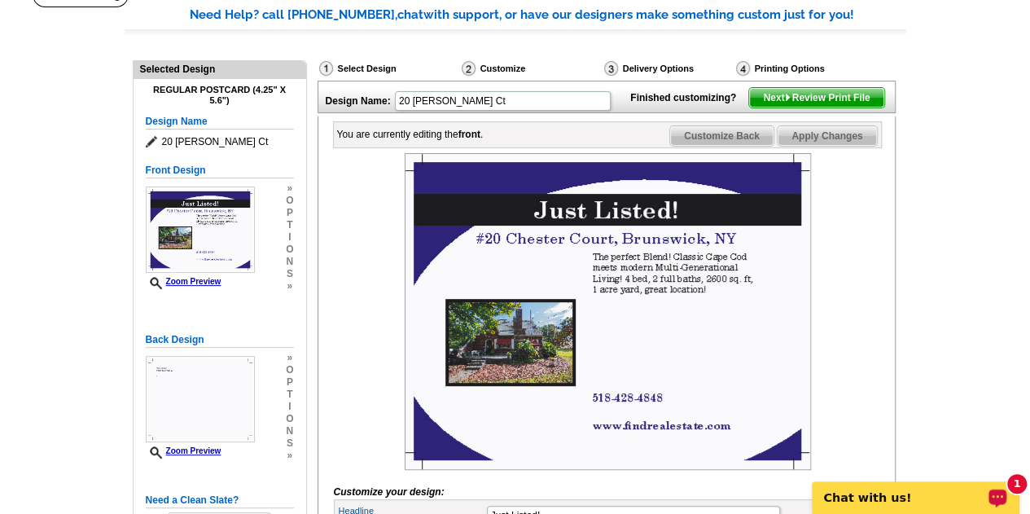
scroll to position [0, 0]
